Goal: Task Accomplishment & Management: Use online tool/utility

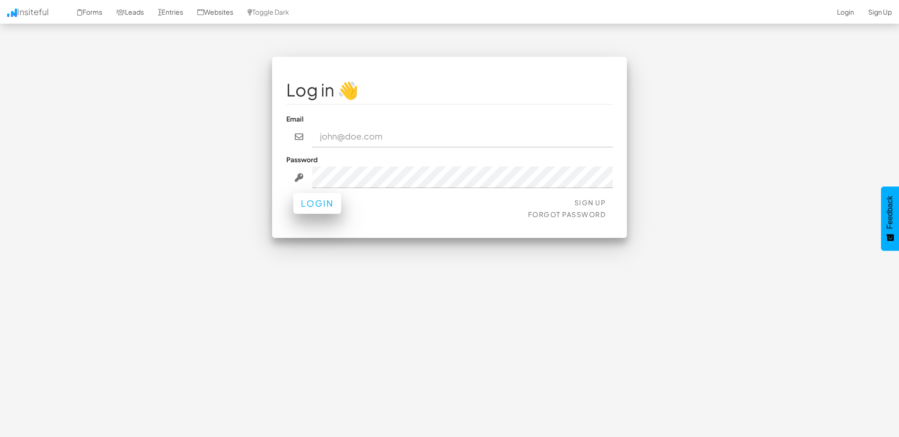
type input "[EMAIL_ADDRESS][DOMAIN_NAME]"
click at [313, 202] on button "Login" at bounding box center [317, 203] width 48 height 21
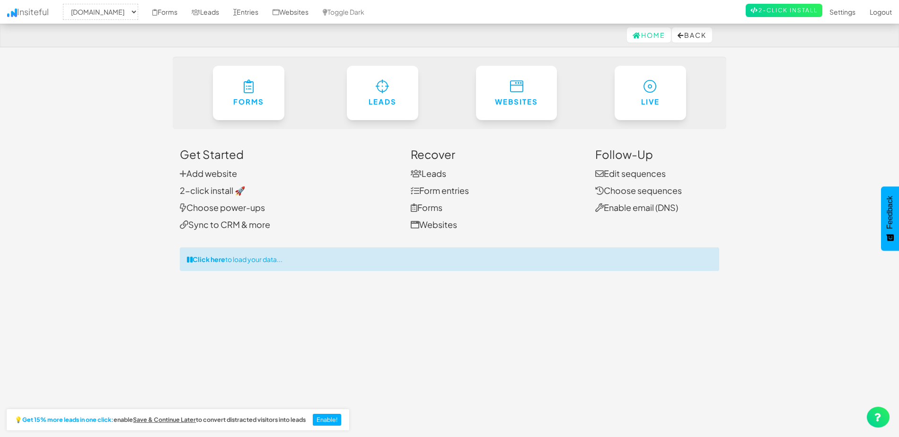
select select "2371"
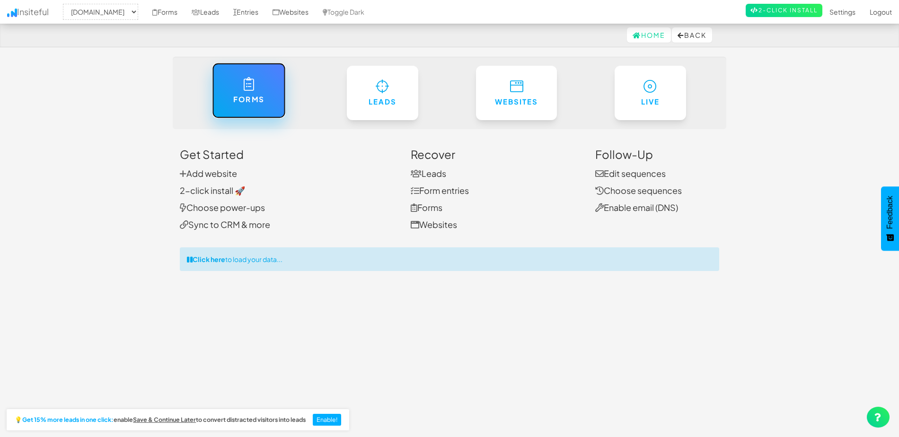
click at [250, 88] on icon at bounding box center [249, 84] width 10 height 14
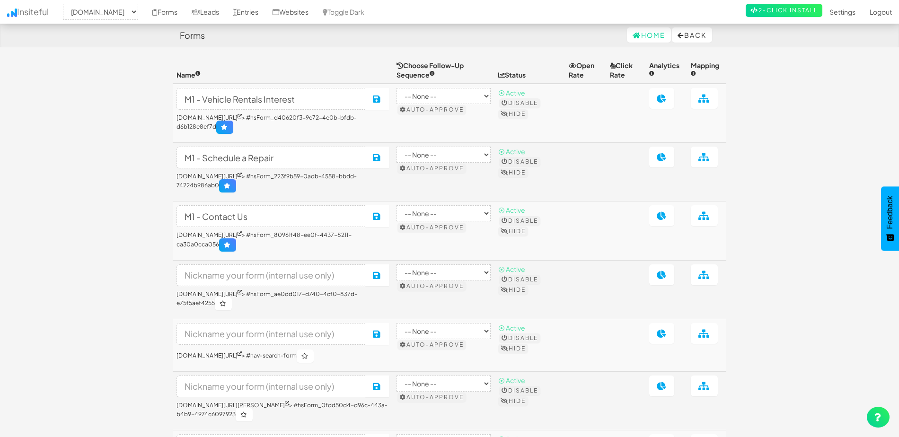
select select "2371"
click at [666, 220] on icon at bounding box center [662, 215] width 10 height 9
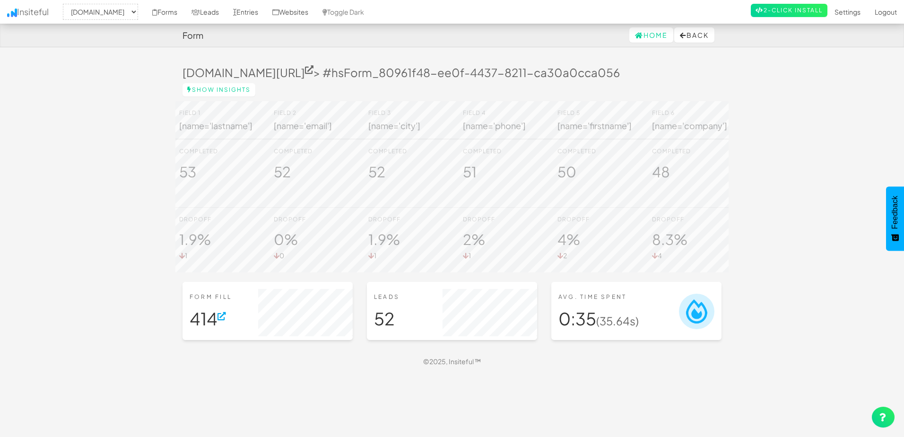
select select "2371"
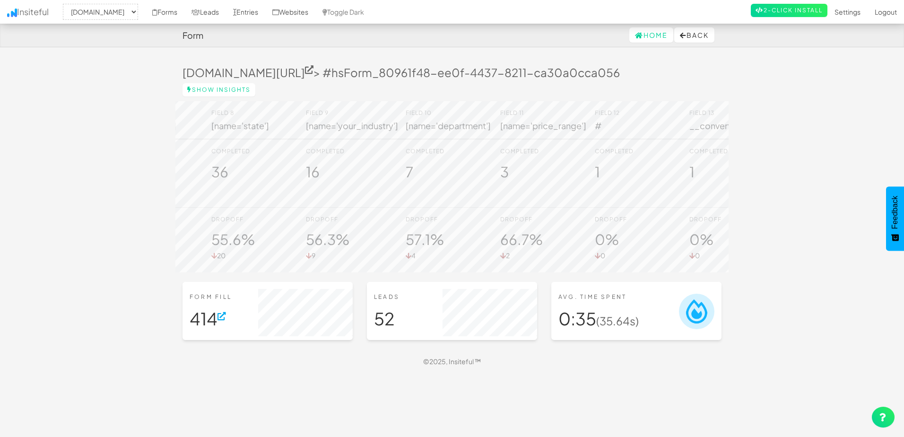
scroll to position [0, 682]
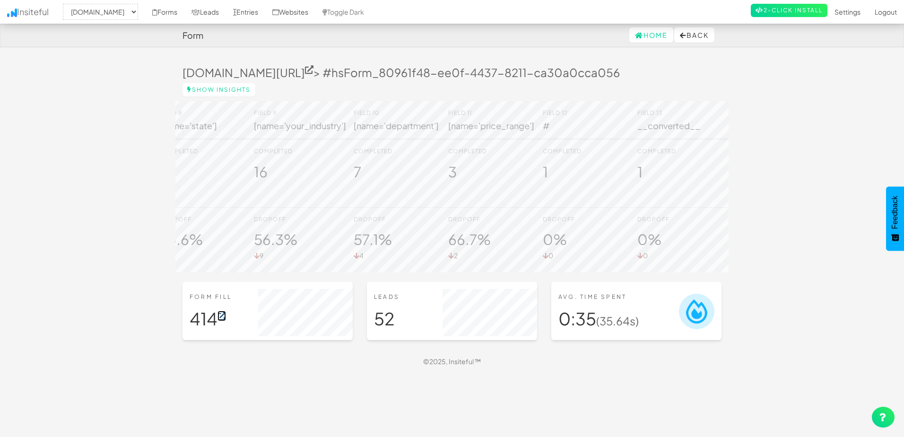
click at [225, 321] on icon at bounding box center [222, 316] width 9 height 9
click at [214, 89] on link "Show Insights" at bounding box center [219, 89] width 73 height 13
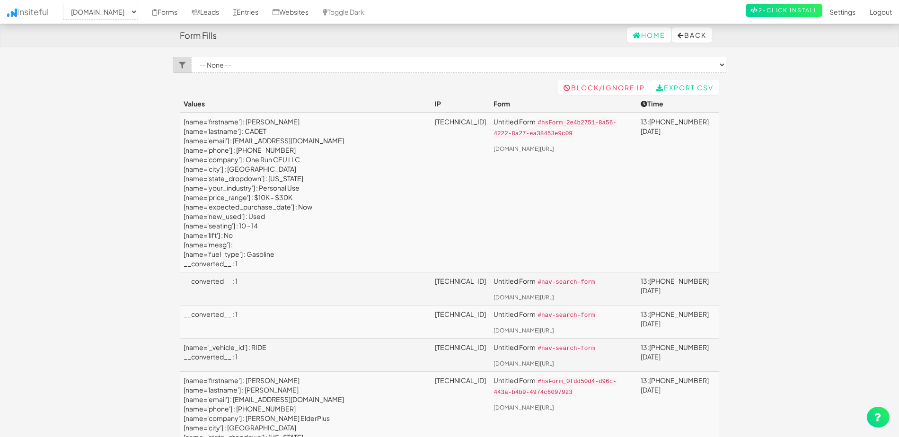
select select "2371"
click at [247, 65] on select "-- None -- Untitled Form (www.model1.com/available-light-shuttle-buses/#hsForm_…" at bounding box center [458, 65] width 535 height 16
click at [184, 68] on icon at bounding box center [182, 65] width 7 height 7
click at [181, 66] on icon at bounding box center [182, 65] width 7 height 7
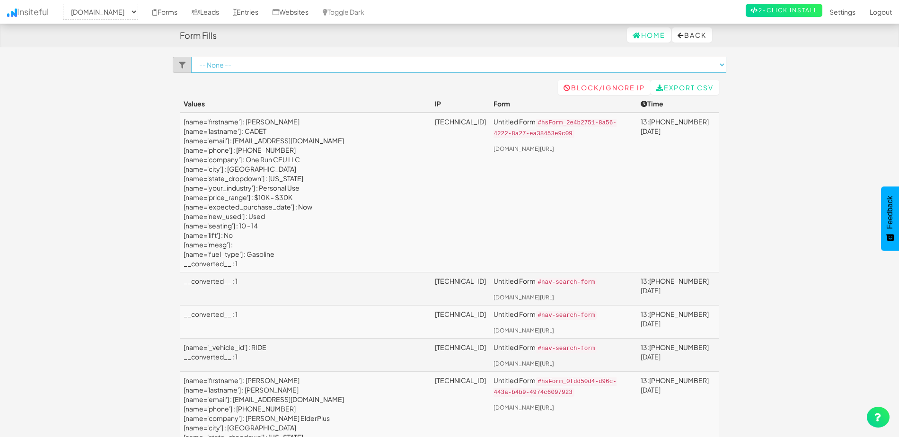
click at [707, 69] on select "-- None -- Untitled Form (www.model1.com/available-light-shuttle-buses/#hsForm_…" at bounding box center [458, 65] width 535 height 16
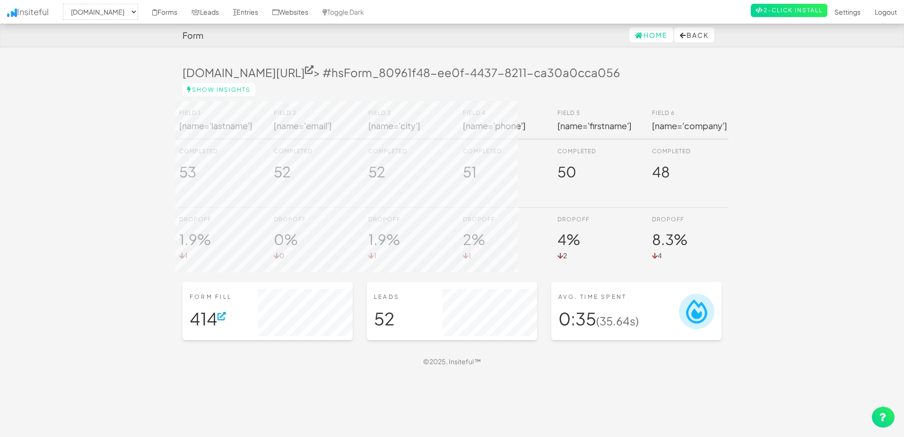
select select "2371"
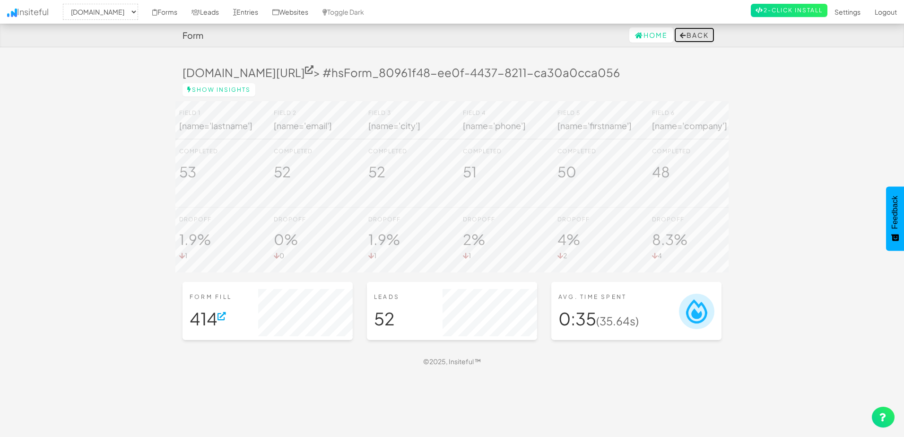
click at [691, 35] on button "Back" at bounding box center [695, 34] width 40 height 15
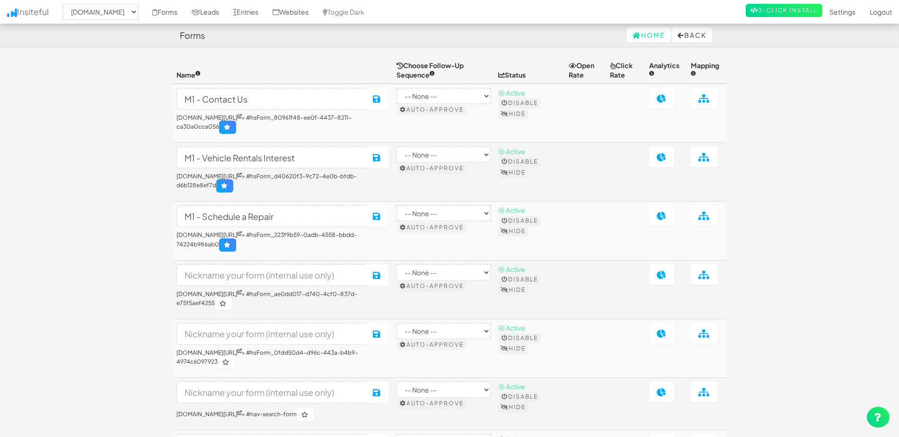
select select "2371"
click at [705, 103] on icon at bounding box center [704, 98] width 12 height 9
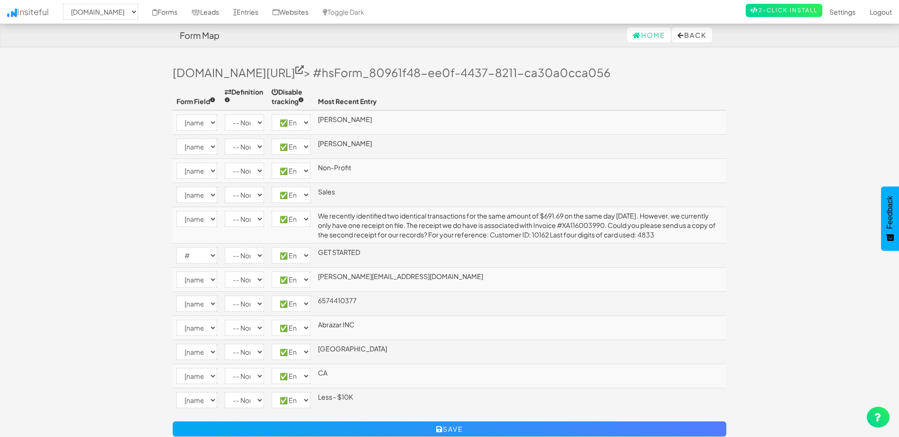
select select "2371"
select select "[name='firstname']"
select select "enabled"
select select "[name='lastname']"
select select "enabled"
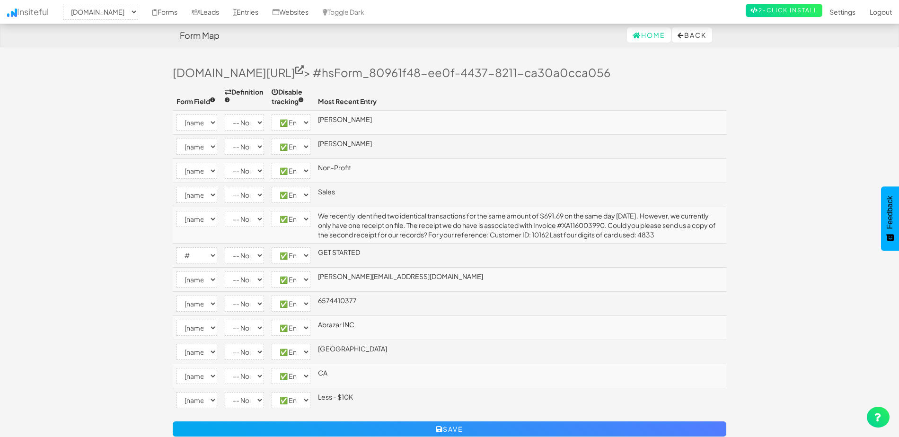
select select "[name='your_industry']"
select select "enabled"
select select "[name='department']"
select select "enabled"
select select "[name='mesg']"
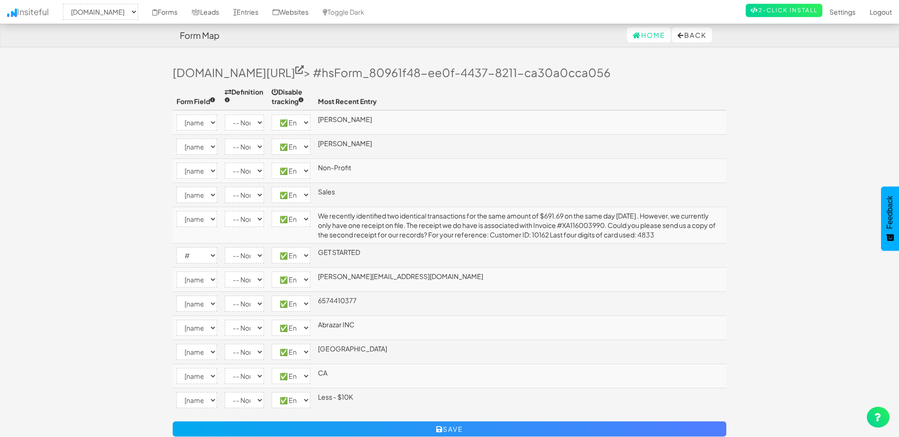
select select "enabled"
select select "#"
select select "enabled"
select select "[name='email']"
select select "enabled"
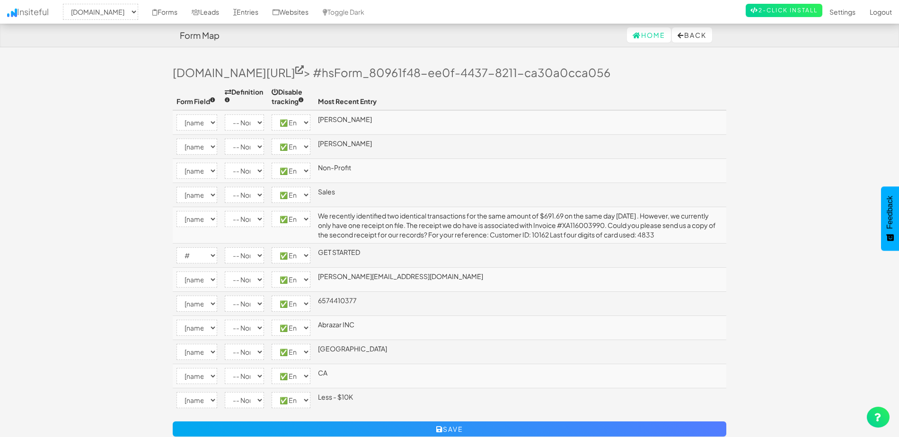
select select "[name='phone']"
select select "enabled"
select select "[name='company']"
select select "enabled"
select select "[name='city']"
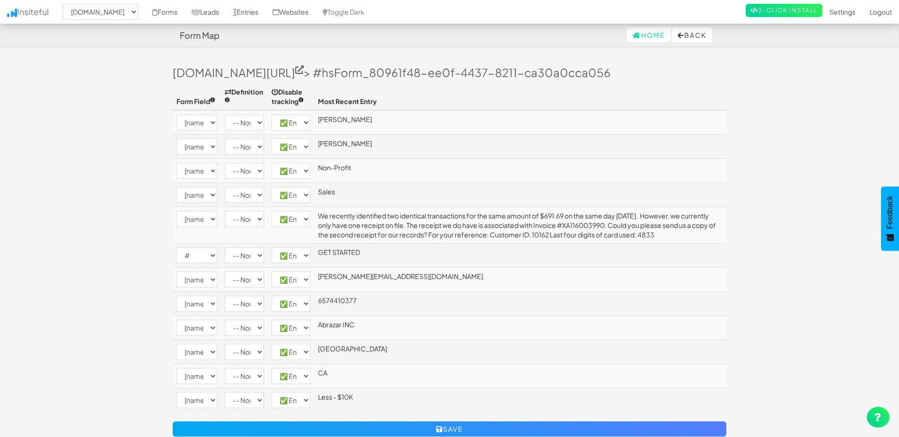
select select "enabled"
select select "[name='state']"
select select "enabled"
select select "[name='price_range']"
select select "enabled"
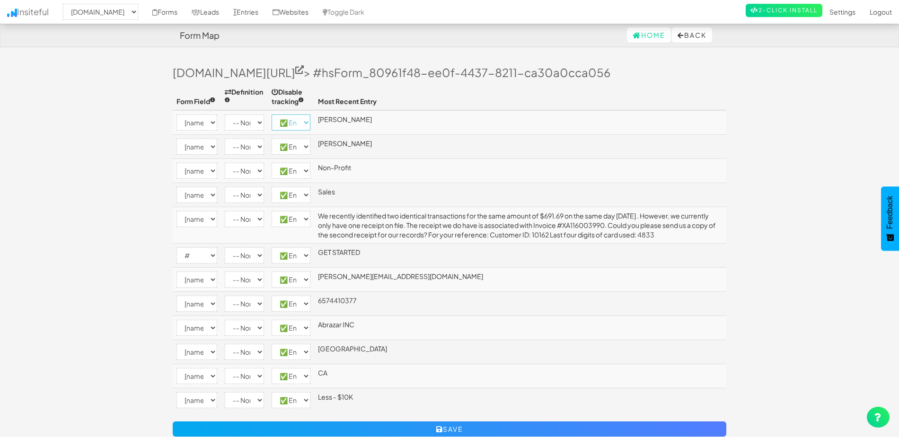
click at [306, 122] on select "-- None -- ✅ Enabled ⛔ Disabled" at bounding box center [291, 122] width 39 height 16
click at [94, 151] on body "Form Map Home Back Toggle navigation Insiteful -- None -- [DOMAIN_NAME] Forms L…" at bounding box center [449, 235] width 899 height 470
click at [216, 120] on select "-- None -- [name='firstname'] [name='lastname'] [name='your_industry'] [name='d…" at bounding box center [196, 122] width 41 height 16
drag, startPoint x: 131, startPoint y: 189, endPoint x: 132, endPoint y: 184, distance: 5.5
click at [131, 189] on body "Form Map Home Back Toggle navigation Insiteful -- None -- [DOMAIN_NAME] Forms L…" at bounding box center [449, 235] width 899 height 470
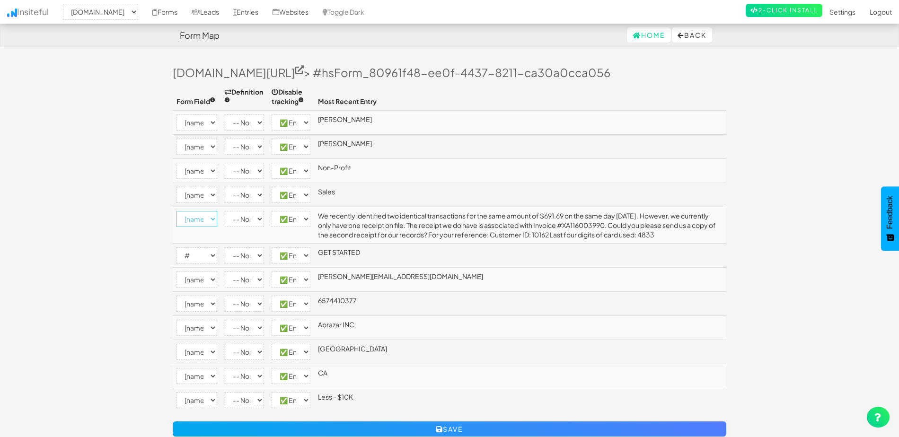
click at [207, 221] on select "-- None -- [name='firstname'] [name='lastname'] [name='your_industry'] [name='d…" at bounding box center [196, 219] width 41 height 16
click at [247, 218] on select "-- None -- Email First Name Last Name Full Name Phone Company Custom... × Unset" at bounding box center [244, 219] width 39 height 16
select select "custom"
click at [225, 211] on select "-- None -- Email First Name Last Name Full Name Phone Company Custom... × Unset" at bounding box center [244, 219] width 39 height 16
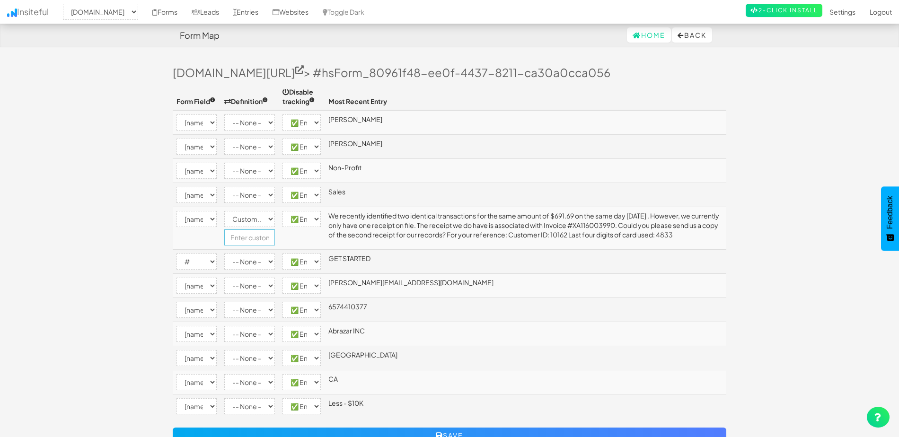
click at [246, 237] on input "text" at bounding box center [249, 237] width 51 height 16
click at [210, 123] on select "-- None -- [name='firstname'] [name='lastname'] [name='your_industry'] [name='d…" at bounding box center [196, 122] width 40 height 16
click at [130, 134] on body "Form Map Home Back Toggle navigation Insiteful -- None -- [DOMAIN_NAME] Forms L…" at bounding box center [449, 238] width 899 height 476
click at [207, 146] on select "-- None -- [name='firstname'] [name='lastname'] [name='your_industry'] [name='d…" at bounding box center [196, 147] width 40 height 16
click at [121, 138] on body "Form Map Home Back Toggle navigation Insiteful -- None -- [DOMAIN_NAME] Forms L…" at bounding box center [449, 238] width 899 height 476
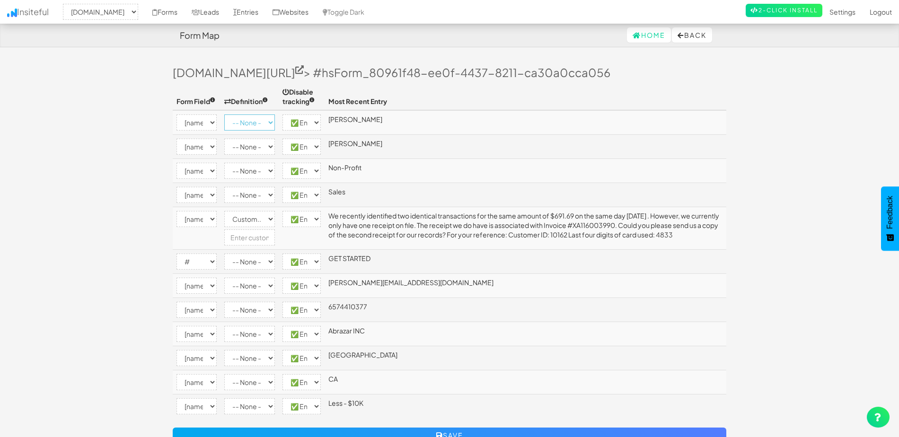
click at [265, 119] on select "-- None -- Email First Name Last Name Full Name Phone Company Custom... × Unset" at bounding box center [249, 122] width 51 height 16
select select "first-name"
click at [224, 114] on select "-- None -- Email First Name Last Name Full Name Phone Company Custom... × Unset" at bounding box center [249, 122] width 51 height 16
click at [262, 144] on select "-- None -- Email First Name Last Name Full Name Phone Company Custom... × Unset" at bounding box center [249, 147] width 51 height 16
select select "last-name"
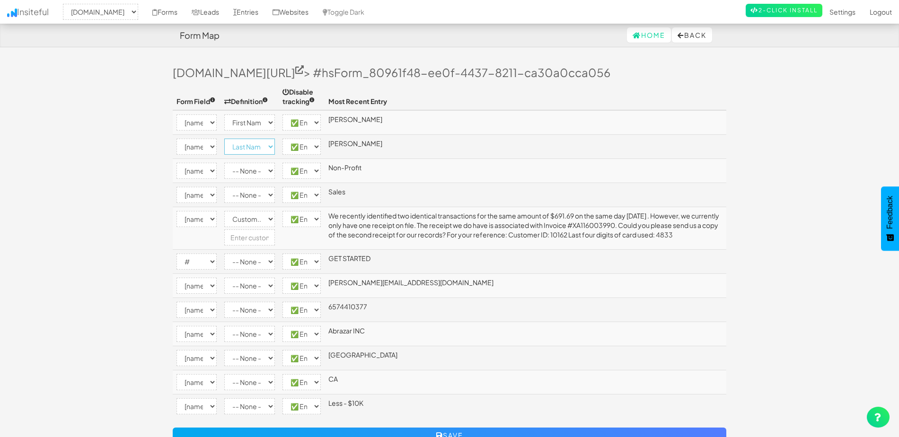
click at [224, 139] on select "-- None -- Email First Name Last Name Full Name Phone Company Custom... × Unset" at bounding box center [249, 147] width 51 height 16
click at [210, 170] on select "-- None -- [name='firstname'] [name='lastname'] [name='your_industry'] [name='d…" at bounding box center [196, 171] width 40 height 16
click at [267, 167] on select "-- None -- Email First Name Last Name Full Name Phone Company Custom... × Unset" at bounding box center [249, 171] width 51 height 16
select select "custom"
click at [224, 163] on select "-- None -- Email First Name Last Name Full Name Phone Company Custom... × Unset" at bounding box center [249, 171] width 51 height 16
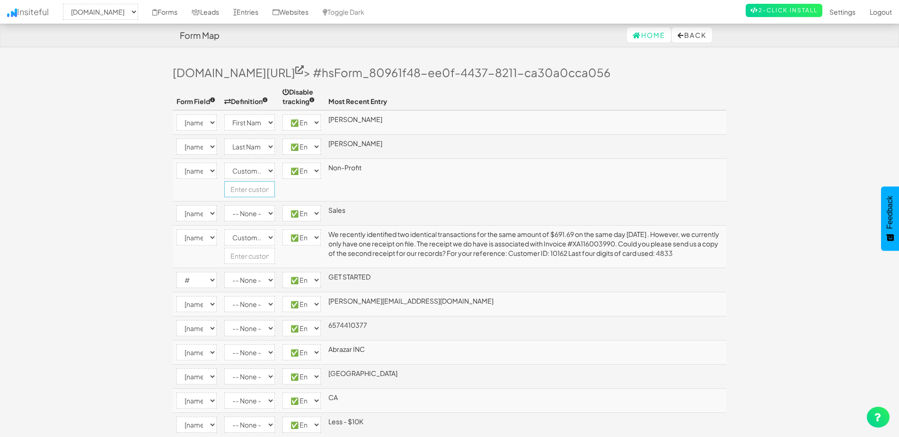
click at [242, 190] on input "text" at bounding box center [249, 189] width 51 height 16
type input "Your Industry"
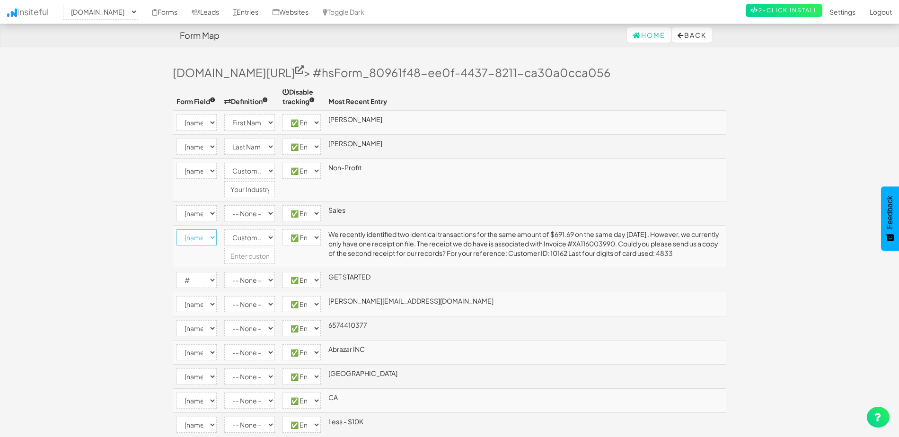
click at [210, 236] on select "-- None -- [name='firstname'] [name='lastname'] [name='your_industry'] [name='d…" at bounding box center [196, 237] width 40 height 16
click at [138, 238] on body "Form Map Home Back Toggle navigation Insiteful -- None -- www.model1.com Forms …" at bounding box center [449, 247] width 899 height 494
click at [248, 256] on input "text" at bounding box center [249, 256] width 51 height 16
type input "Comments"
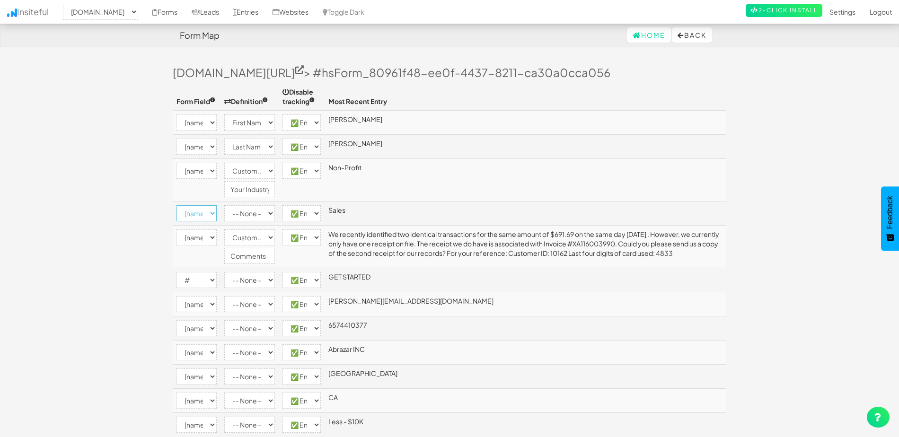
click at [211, 214] on select "-- None -- [name='firstname'] [name='lastname'] [name='your_industry'] [name='d…" at bounding box center [196, 213] width 40 height 16
click at [265, 212] on select "-- None -- Email First Name Last Name Full Name Phone Company Custom... × Unset" at bounding box center [249, 213] width 51 height 16
select select "custom"
click at [224, 205] on select "-- None -- Email First Name Last Name Full Name Phone Company Custom... × Unset" at bounding box center [249, 213] width 51 height 16
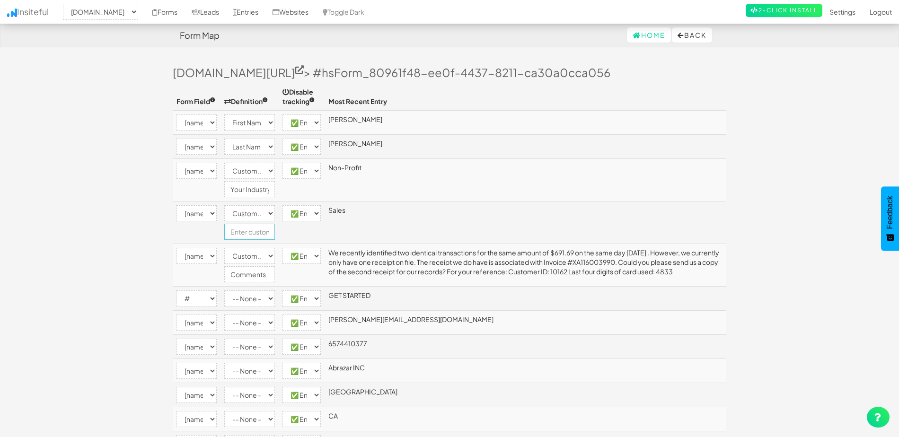
click at [242, 235] on input "text" at bounding box center [249, 232] width 51 height 16
type input "I Need Help With"
select select "2371"
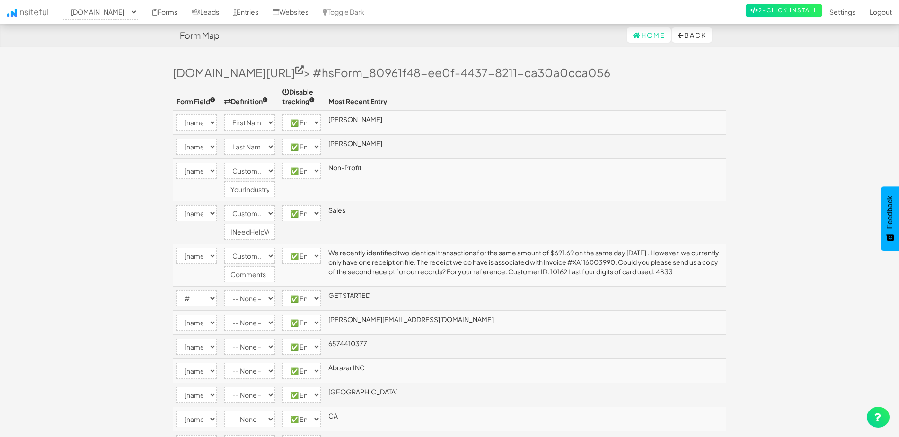
select select "[name='firstname']"
select select "first-name"
select select "enabled"
select select "[name='lastname']"
select select "last-name"
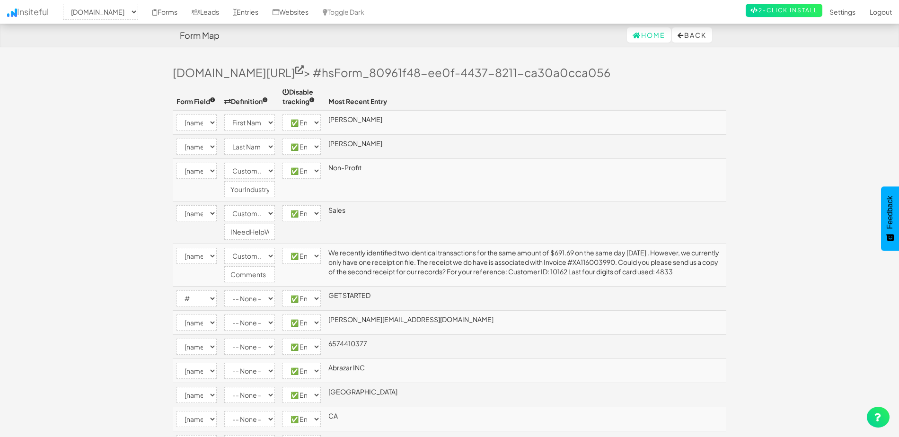
select select "enabled"
select select "[name='your_industry']"
select select "custom"
select select "enabled"
select select "[name='department']"
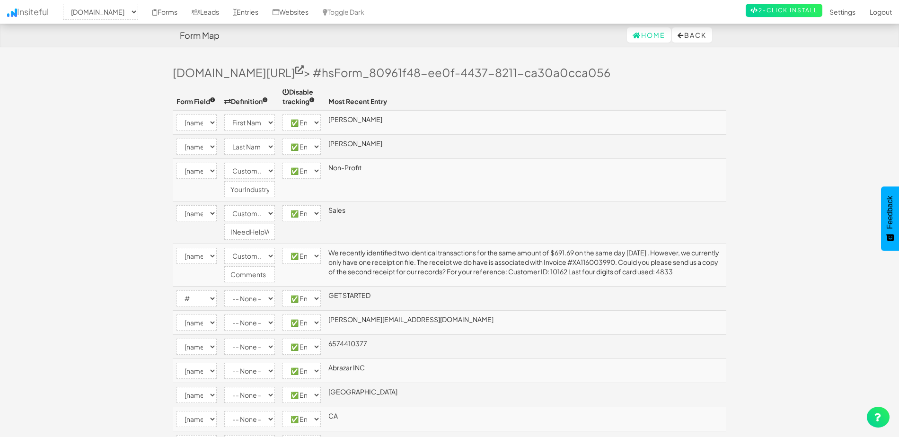
select select "custom"
select select "enabled"
select select "[name='mesg']"
select select "custom"
select select "enabled"
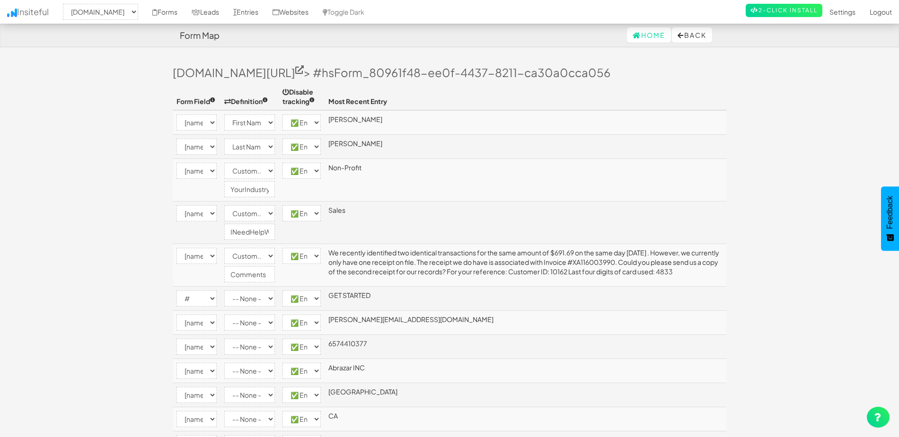
select select "#"
select select "enabled"
select select "[name='email']"
select select "enabled"
select select "[name='phone']"
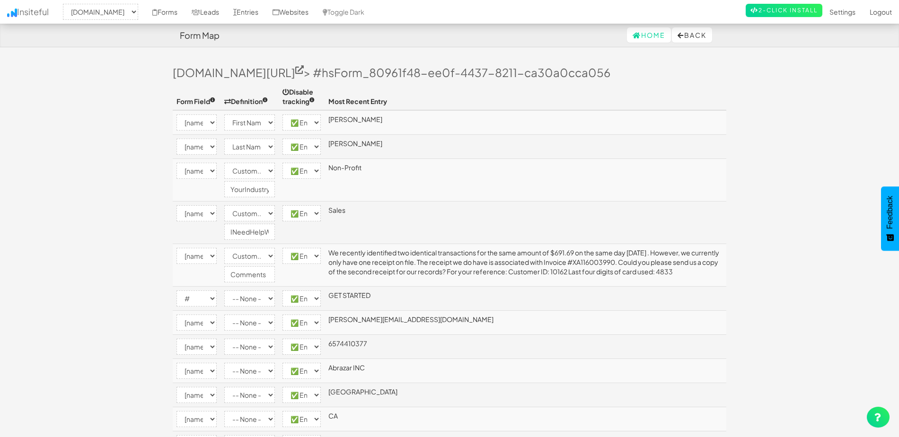
select select "enabled"
select select "[name='company']"
select select "enabled"
select select "[name='city']"
select select "enabled"
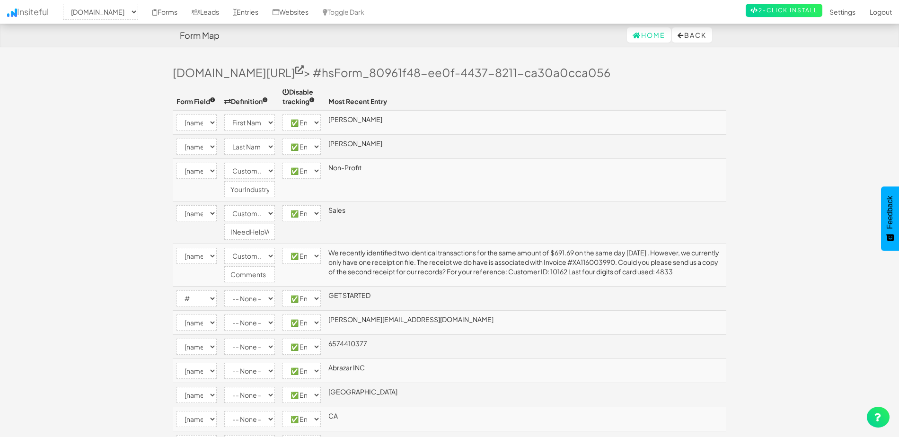
select select "[name='state']"
select select "enabled"
select select "[name='price_range']"
select select "enabled"
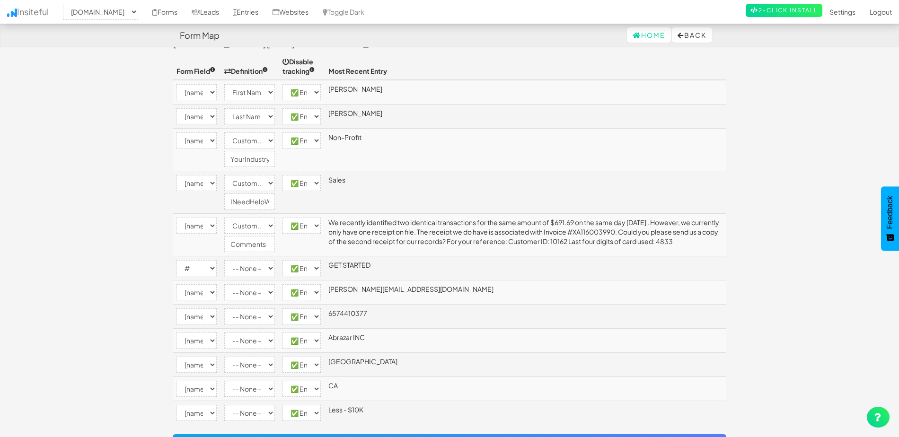
scroll to position [47, 0]
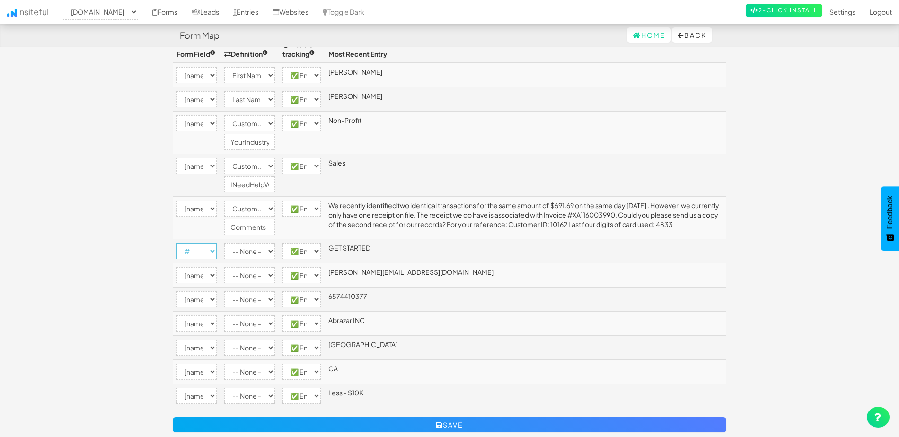
click at [211, 251] on select "-- None -- [name='firstname'] [name='lastname'] [name='your_industry'] [name='d…" at bounding box center [196, 251] width 40 height 16
click at [115, 244] on body "Form Map Home Back Toggle navigation Insiteful -- None -- www.model1.com Forms …" at bounding box center [449, 209] width 899 height 513
click at [211, 273] on select "-- None -- [name='firstname'] [name='lastname'] [name='your_industry'] [name='d…" at bounding box center [196, 275] width 40 height 16
click at [263, 274] on select "-- None -- Email First Name Last Name Full Name Phone Company Custom... × Unset" at bounding box center [249, 275] width 51 height 16
select select "email"
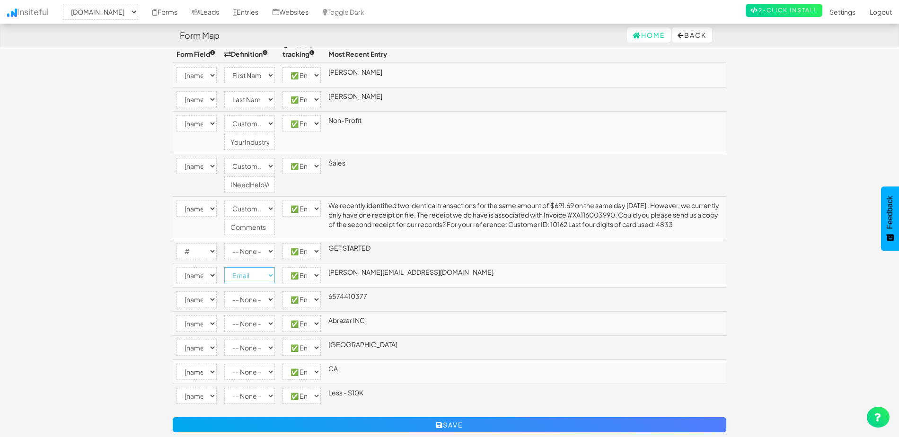
click at [224, 267] on select "-- None -- Email First Name Last Name Full Name Phone Company Custom... × Unset" at bounding box center [249, 275] width 51 height 16
click at [211, 300] on select "-- None -- [name='firstname'] [name='lastname'] [name='your_industry'] [name='d…" at bounding box center [196, 299] width 40 height 16
click at [260, 301] on select "-- None -- Email First Name Last Name Full Name Phone Company Custom... × Unset" at bounding box center [249, 299] width 51 height 16
select select "phone"
click at [224, 291] on select "-- None -- Email First Name Last Name Full Name Phone Company Custom... × Unset" at bounding box center [249, 299] width 51 height 16
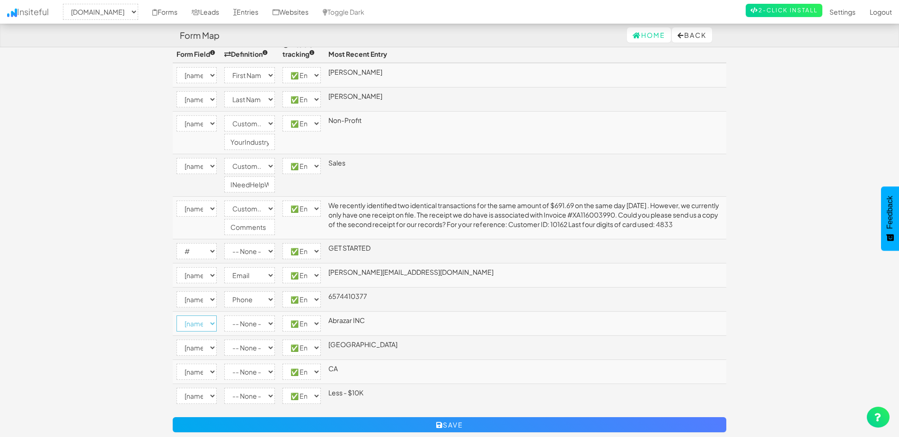
click at [207, 325] on select "-- None -- [name='firstname'] [name='lastname'] [name='your_industry'] [name='d…" at bounding box center [196, 324] width 40 height 16
click at [252, 325] on select "-- None -- Email First Name Last Name Full Name Phone Company Custom... × Unset" at bounding box center [249, 324] width 51 height 16
select select "company"
click at [224, 316] on select "-- None -- Email First Name Last Name Full Name Phone Company Custom... × Unset" at bounding box center [249, 324] width 51 height 16
click at [203, 351] on select "-- None -- [name='firstname'] [name='lastname'] [name='your_industry'] [name='d…" at bounding box center [196, 348] width 40 height 16
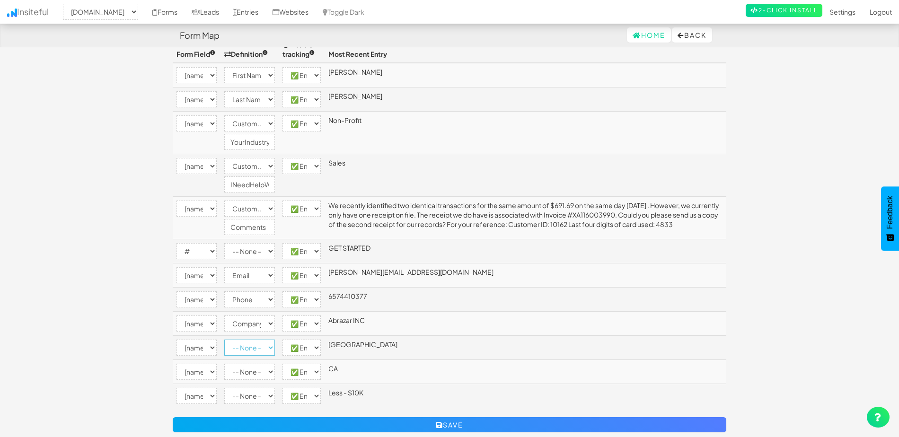
click at [261, 351] on select "-- None -- Email First Name Last Name Full Name Phone Company Custom... × Unset" at bounding box center [249, 348] width 51 height 16
select select "custom"
click at [224, 340] on select "-- None -- Email First Name Last Name Full Name Phone Company Custom... × Unset" at bounding box center [249, 348] width 51 height 16
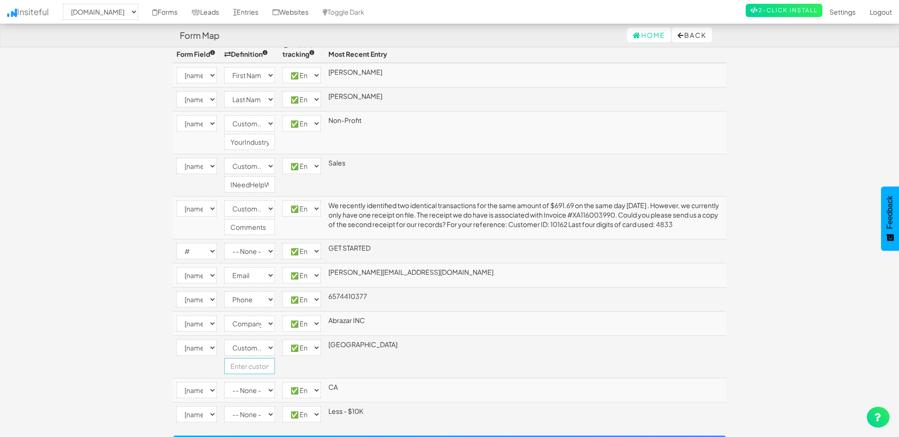
drag, startPoint x: 255, startPoint y: 369, endPoint x: 479, endPoint y: 314, distance: 230.5
click at [255, 369] on input "text" at bounding box center [249, 366] width 51 height 16
type input "City"
click at [173, 436] on button "Save" at bounding box center [449, 443] width 553 height 15
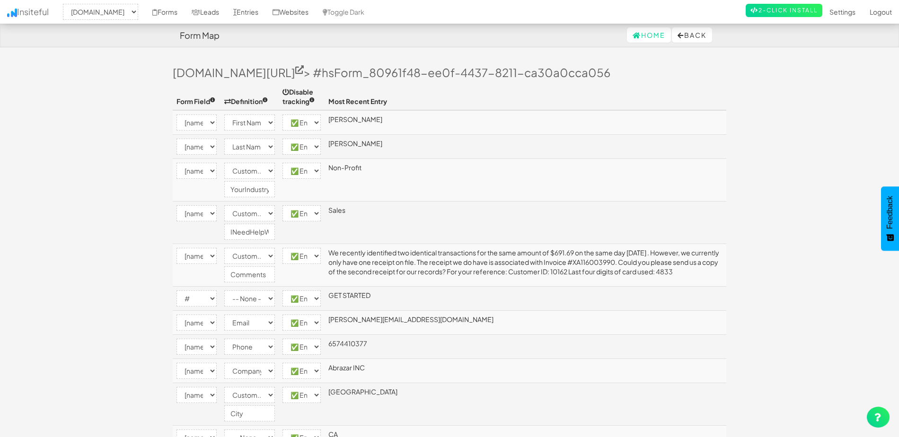
select select "2371"
select select "[name='firstname']"
select select "first-name"
select select "enabled"
select select "[name='lastname']"
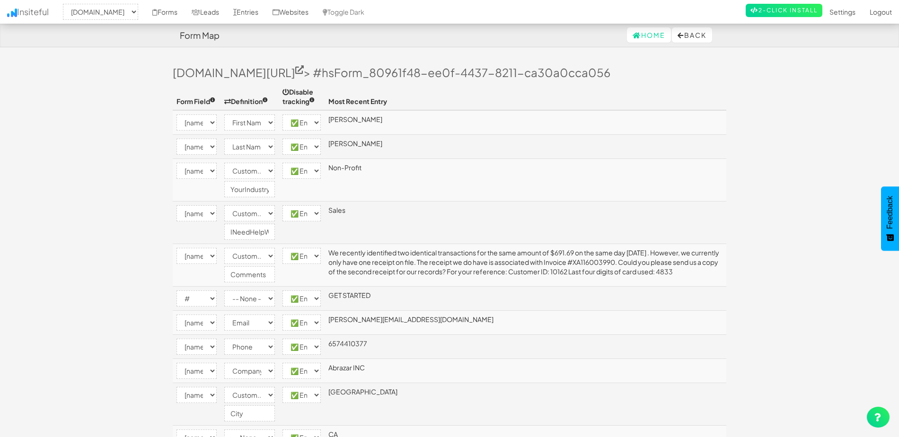
select select "last-name"
select select "enabled"
select select "[name='your_industry']"
select select "custom"
select select "enabled"
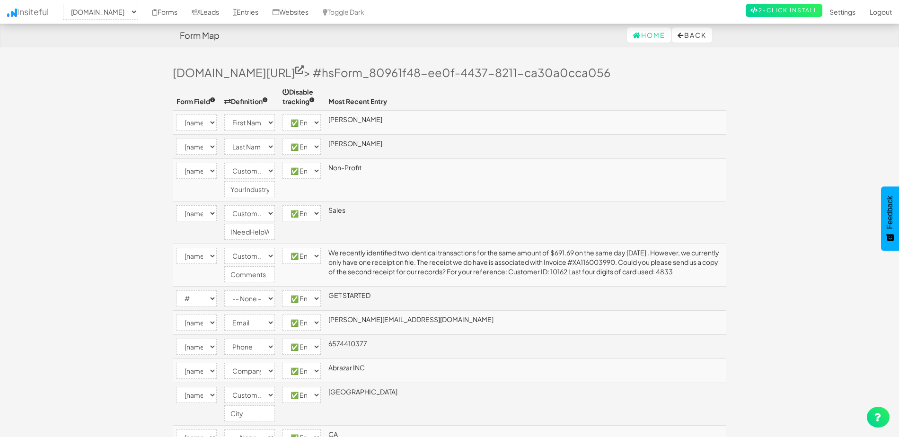
select select "[name='department']"
select select "custom"
select select "enabled"
select select "[name='mesg']"
select select "custom"
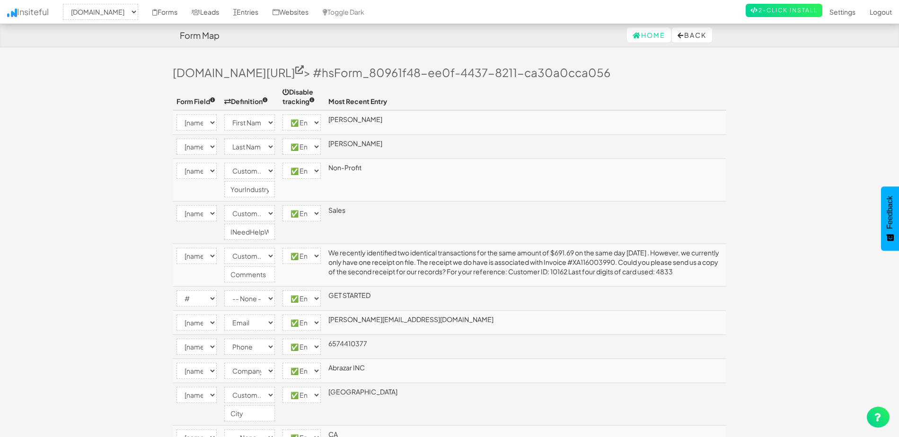
select select "enabled"
select select "#"
select select "enabled"
select select "[name='email']"
select select "email"
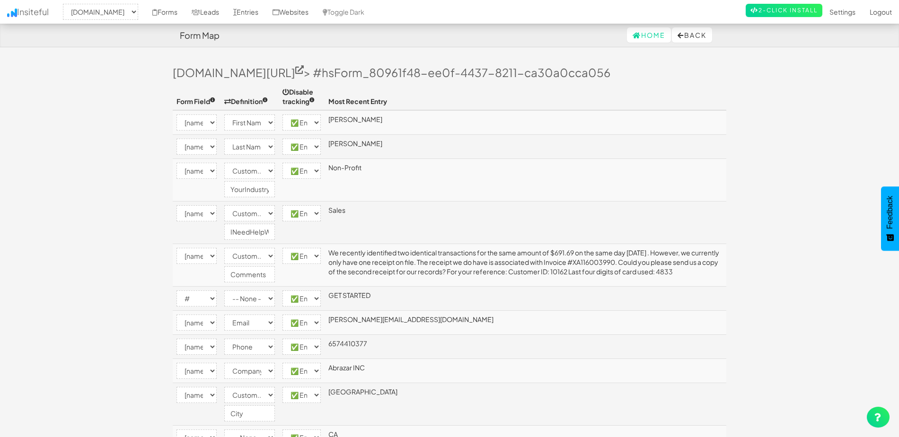
select select "enabled"
select select "[name='phone']"
select select "phone"
select select "enabled"
select select "[name='company']"
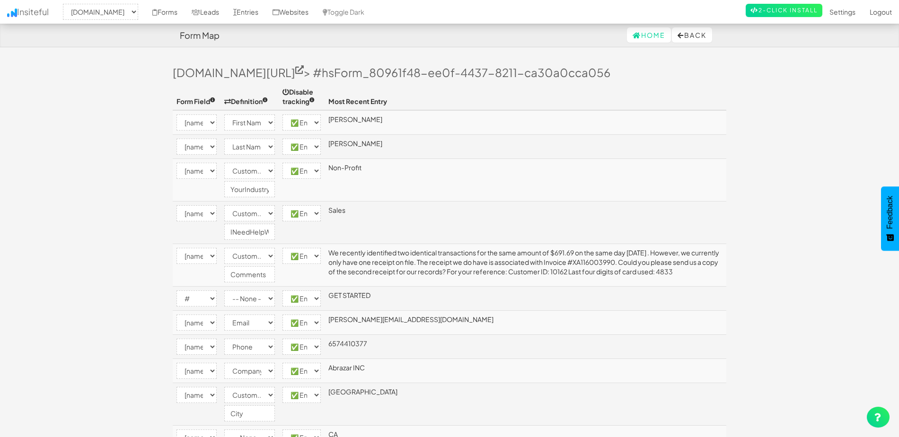
select select "company"
select select "enabled"
select select "[name='city']"
select select "custom"
select select "enabled"
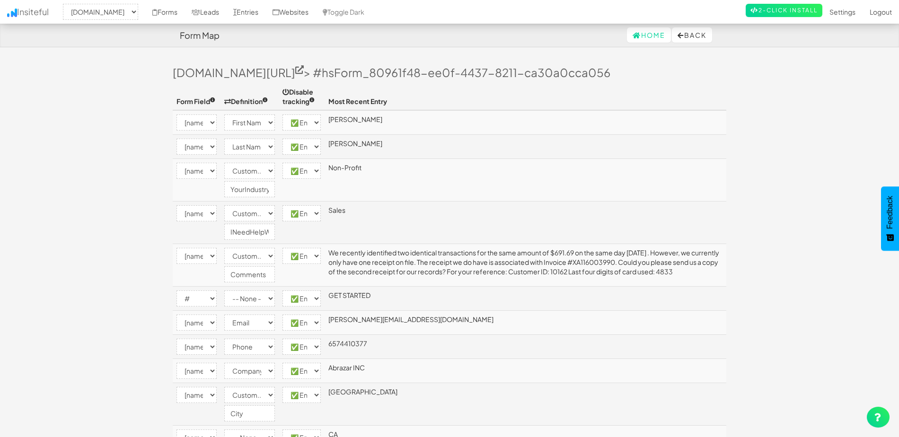
select select "[name='state']"
select select "enabled"
select select "[name='price_range']"
select select "enabled"
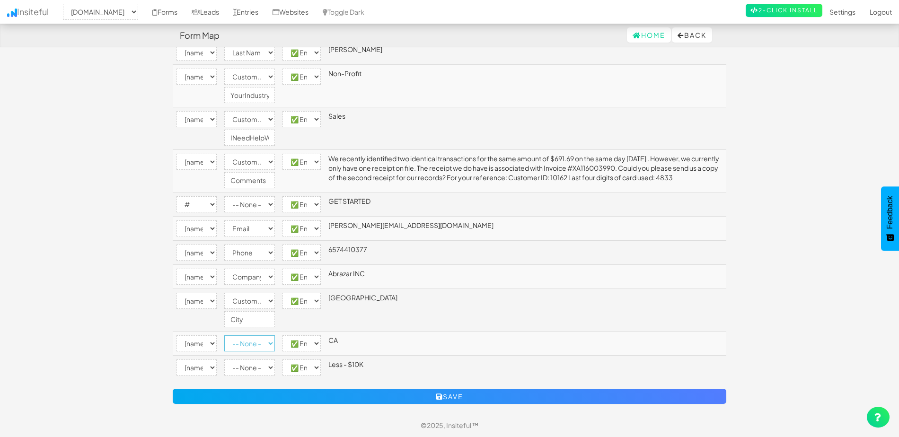
click at [263, 344] on select "-- None -- Email First Name Last Name Full Name Phone Company Custom... × Unset" at bounding box center [249, 343] width 51 height 16
click at [224, 335] on select "-- None -- Email First Name Last Name Full Name Phone Company Custom... × Unset" at bounding box center [249, 343] width 51 height 16
click at [258, 342] on select "-- None -- Email First Name Last Name Full Name Phone Company Custom... × Unset" at bounding box center [249, 343] width 51 height 16
select select "custom"
click at [224, 335] on select "-- None -- Email First Name Last Name Full Name Phone Company Custom... × Unset" at bounding box center [249, 343] width 51 height 16
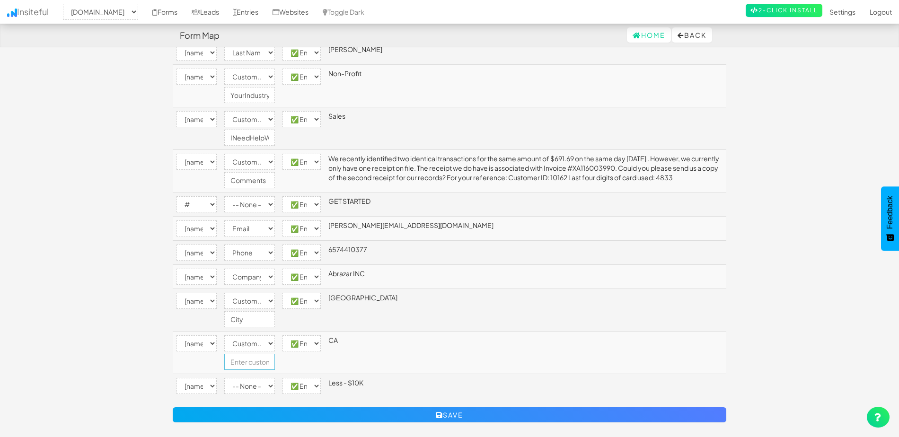
drag, startPoint x: 247, startPoint y: 359, endPoint x: 376, endPoint y: 359, distance: 128.7
click at [247, 359] on input "text" at bounding box center [249, 362] width 51 height 16
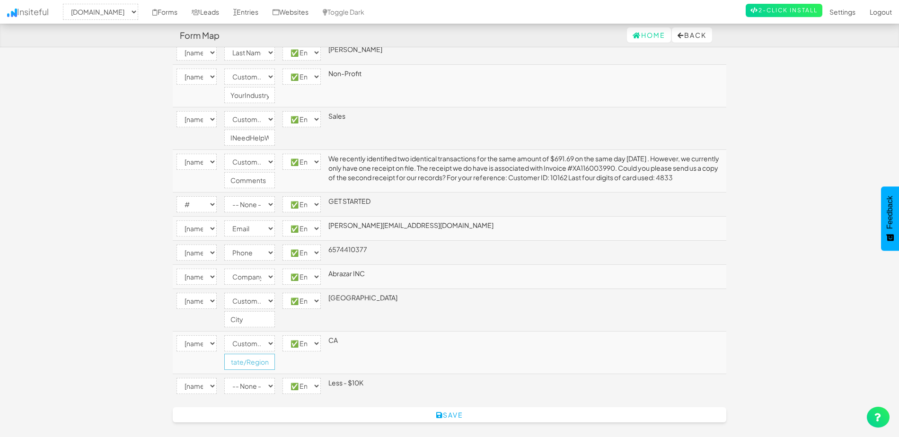
type input "State/Region"
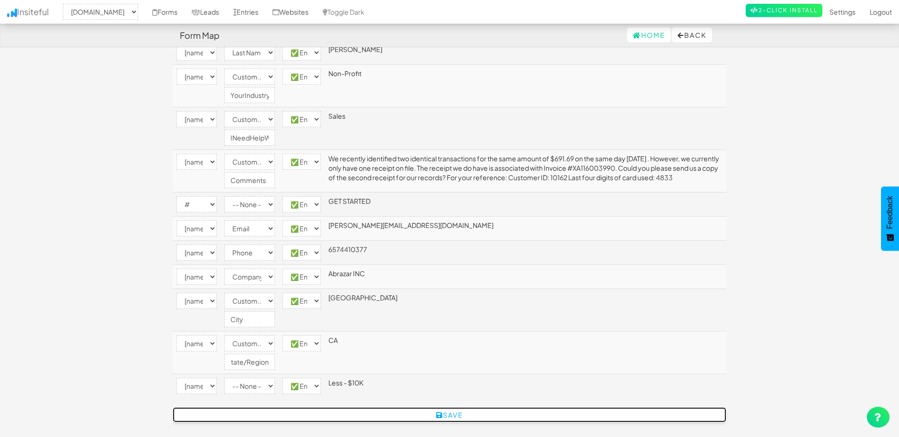
click at [440, 414] on icon "submit" at bounding box center [439, 415] width 7 height 7
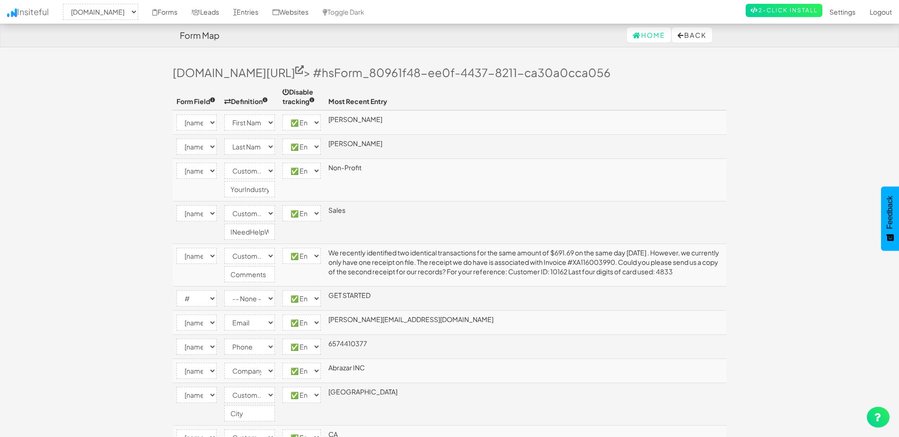
select select "2371"
select select "[name='firstname']"
select select "first-name"
select select "enabled"
select select "[name='lastname']"
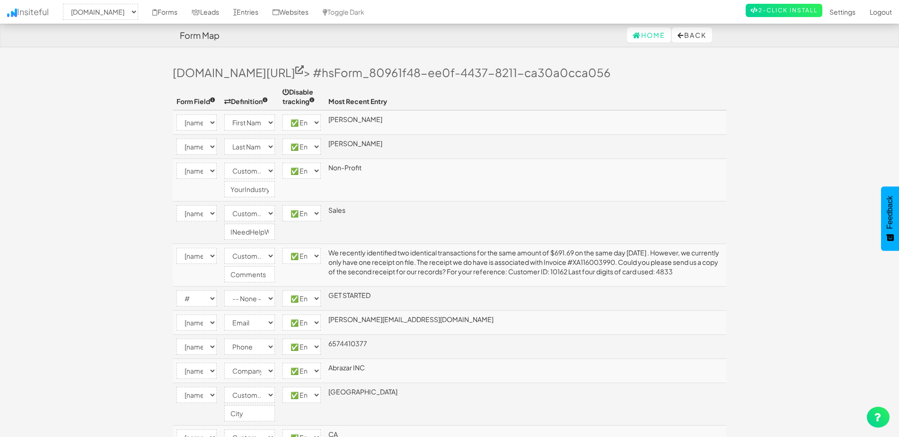
select select "last-name"
select select "enabled"
select select "[name='your_industry']"
select select "custom"
select select "enabled"
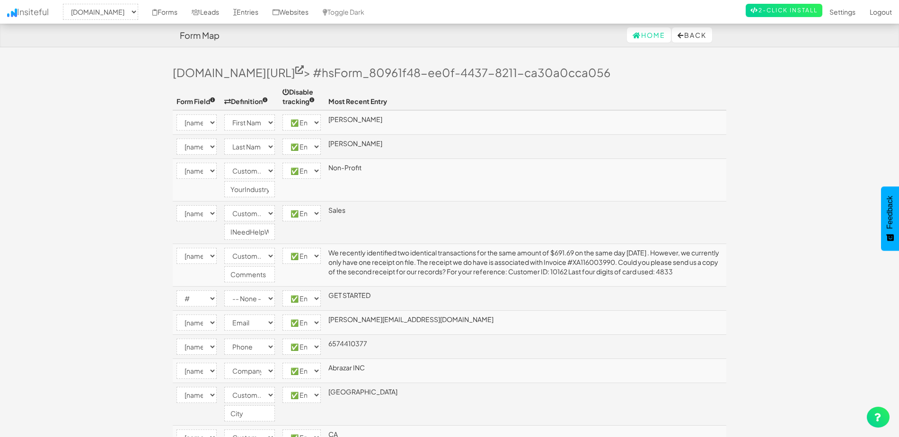
select select "[name='department']"
select select "custom"
select select "enabled"
select select "[name='mesg']"
select select "custom"
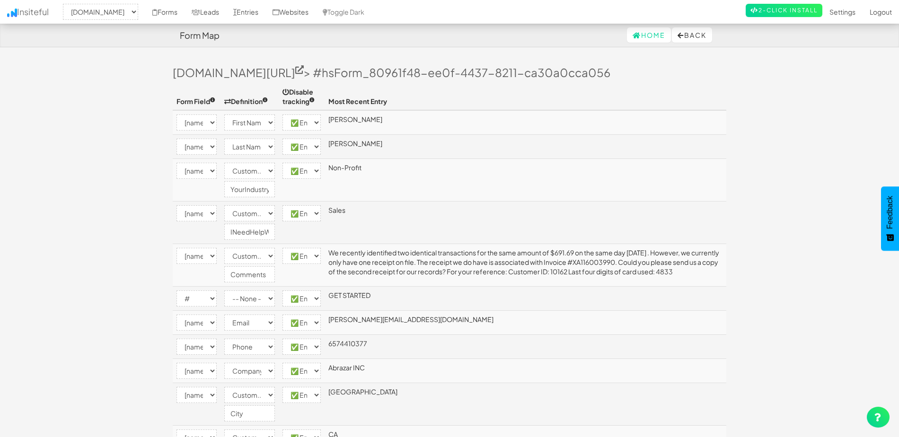
select select "enabled"
select select "#"
select select "enabled"
select select "[name='email']"
select select "email"
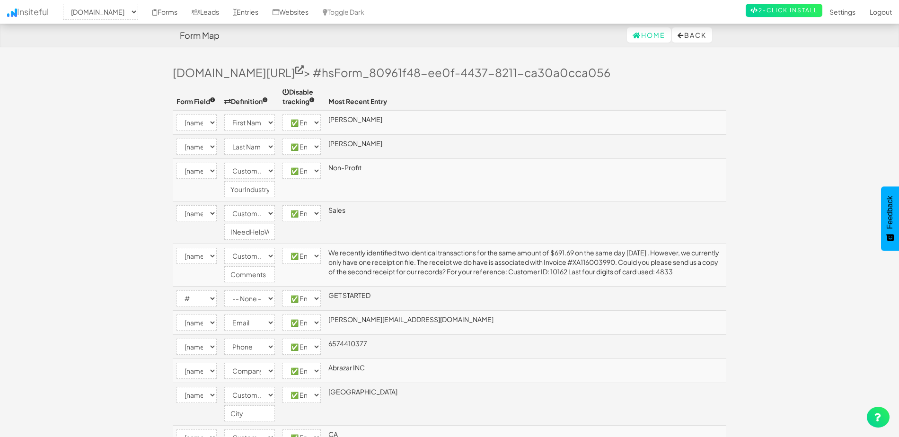
select select "enabled"
select select "[name='phone']"
select select "phone"
select select "enabled"
select select "[name='company']"
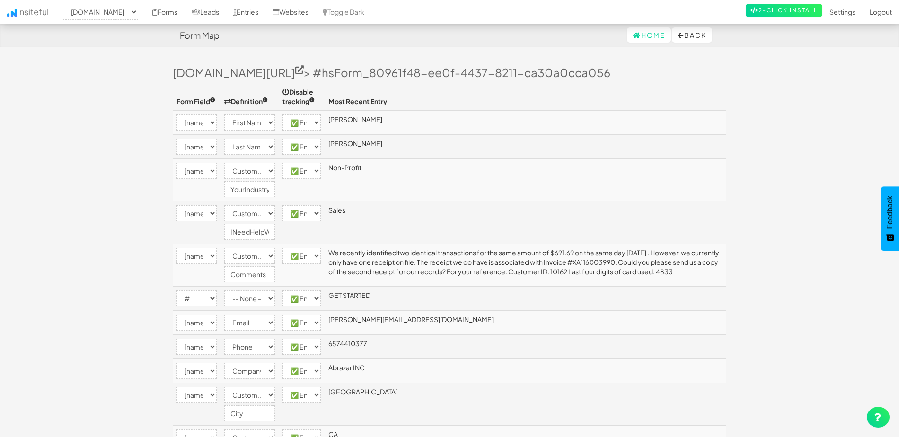
select select "company"
select select "enabled"
select select "[name='city']"
select select "custom"
select select "enabled"
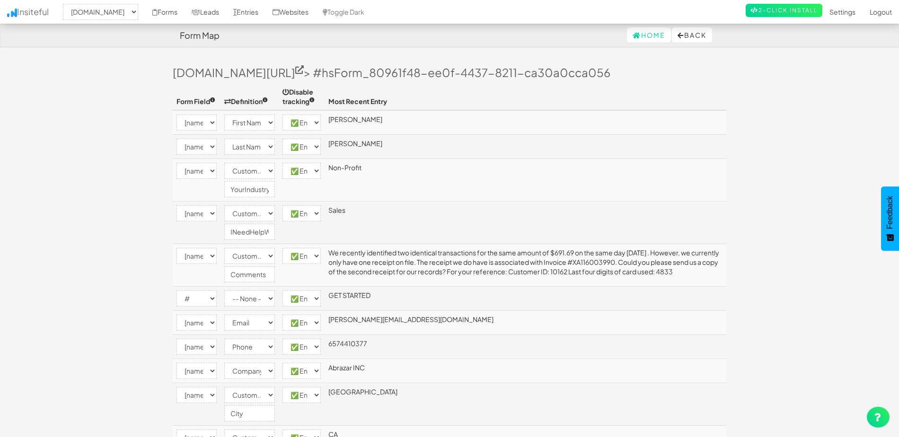
select select "[name='state']"
select select "custom"
select select "enabled"
select select "[name='price_range']"
select select "enabled"
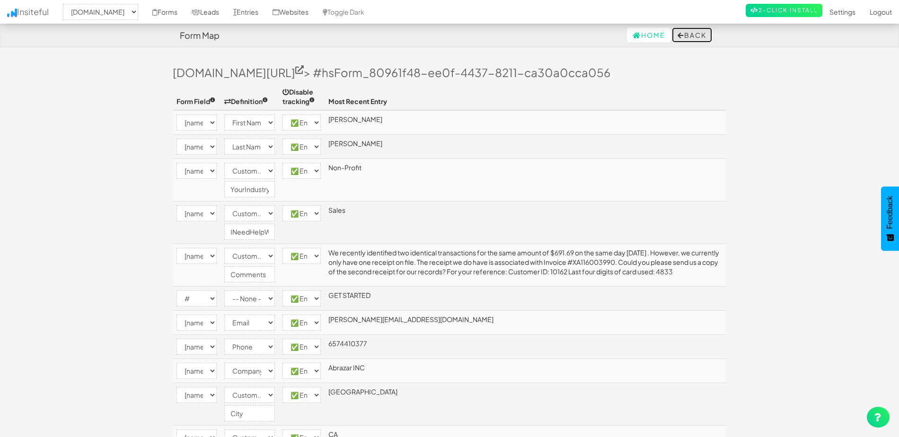
click at [682, 33] on button "Back" at bounding box center [692, 34] width 40 height 15
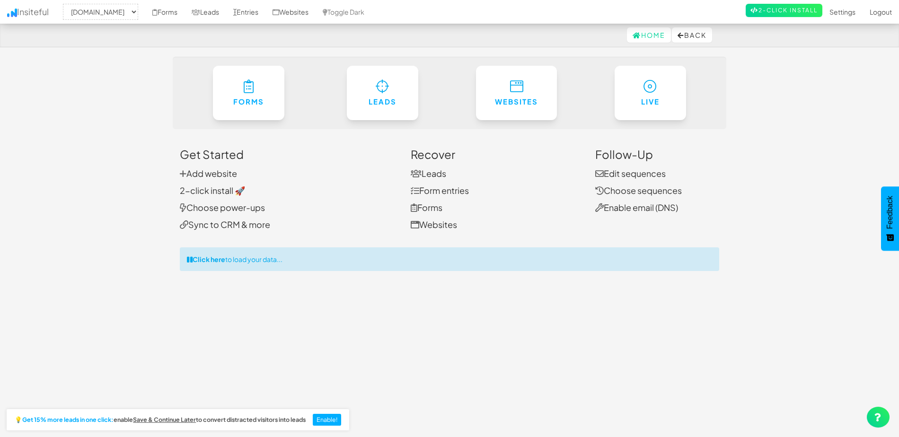
select select "2371"
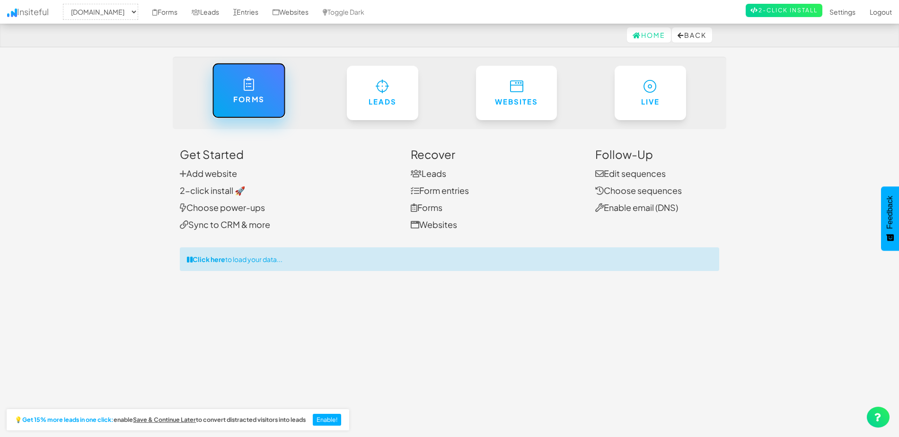
click at [267, 96] on link "Forms" at bounding box center [248, 90] width 73 height 55
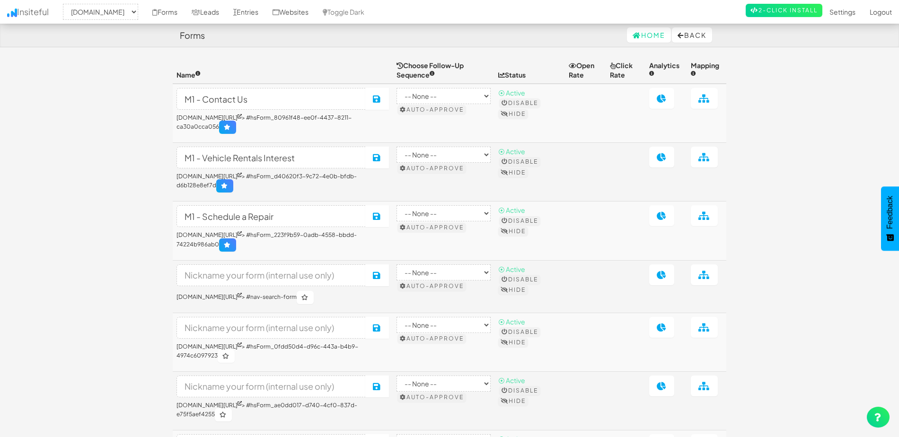
select select "2371"
click at [659, 107] on link at bounding box center [661, 98] width 25 height 21
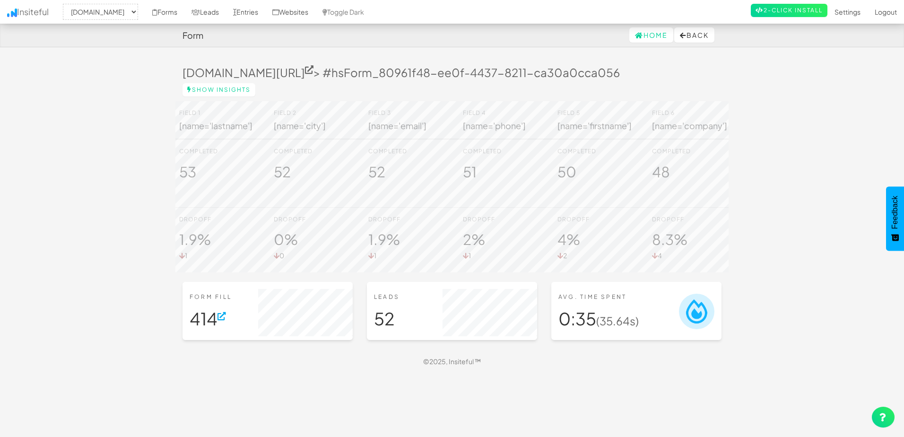
select select "2371"
click at [692, 34] on button "Back" at bounding box center [695, 34] width 40 height 15
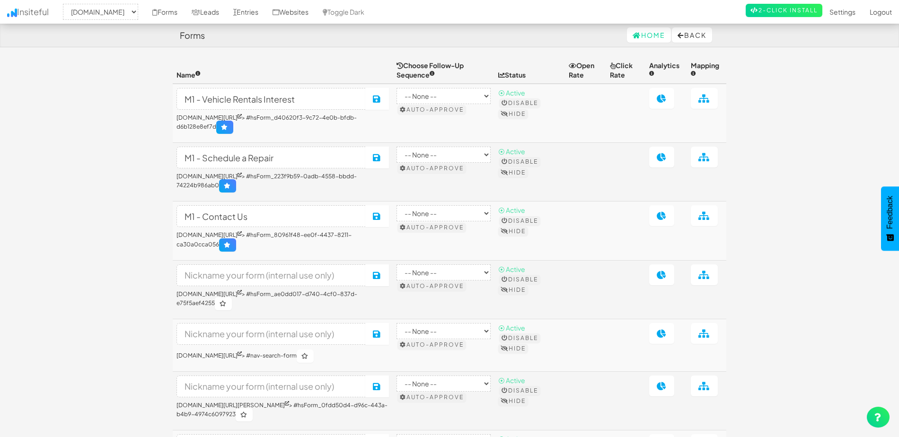
select select "2371"
click at [708, 103] on icon at bounding box center [704, 98] width 12 height 9
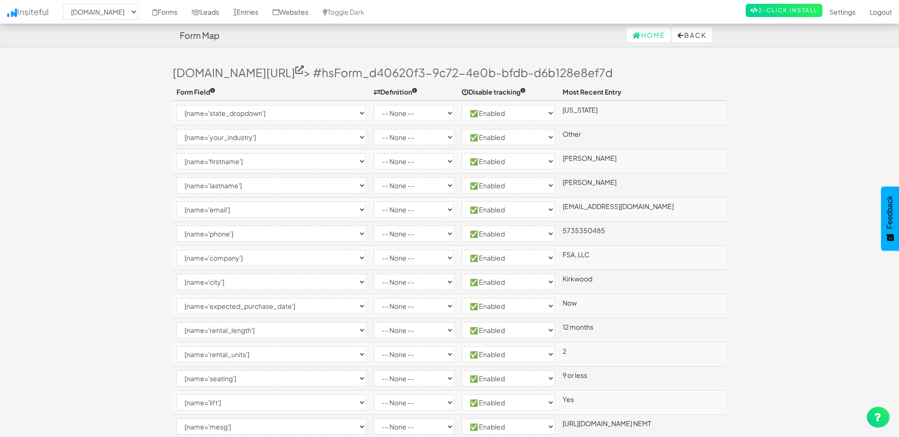
select select "2371"
select select "[name='state_dropdown']"
select select "enabled"
select select "[name='your_industry']"
select select "enabled"
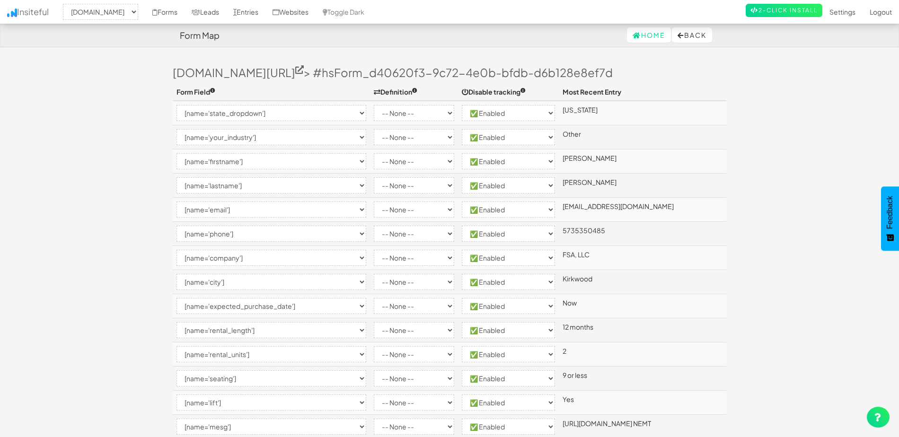
select select "[name='firstname']"
select select "enabled"
select select "[name='lastname']"
select select "enabled"
select select "[name='email']"
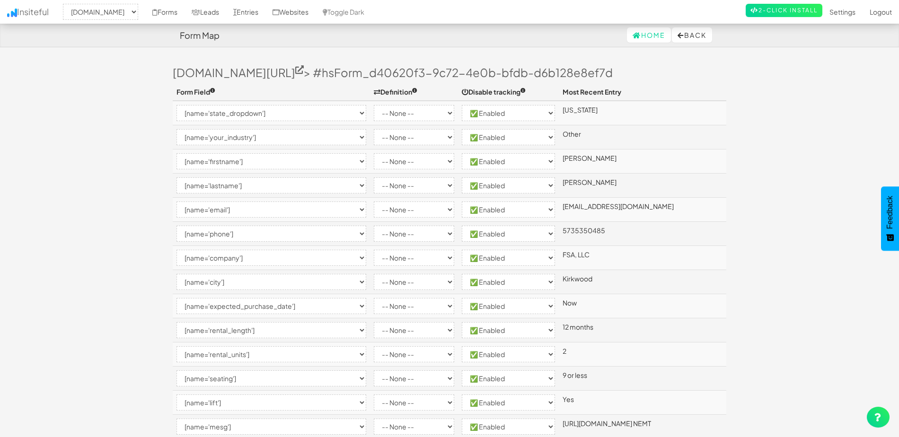
select select "enabled"
select select "[name='phone']"
select select "enabled"
select select "[name='company']"
select select "enabled"
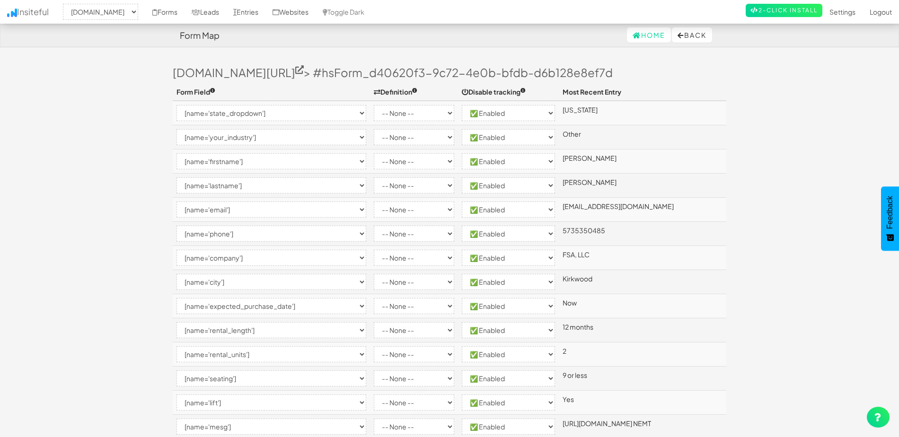
select select "[name='city']"
select select "enabled"
select select "[name='expected_purchase_date']"
select select "enabled"
select select "[name='rental_length']"
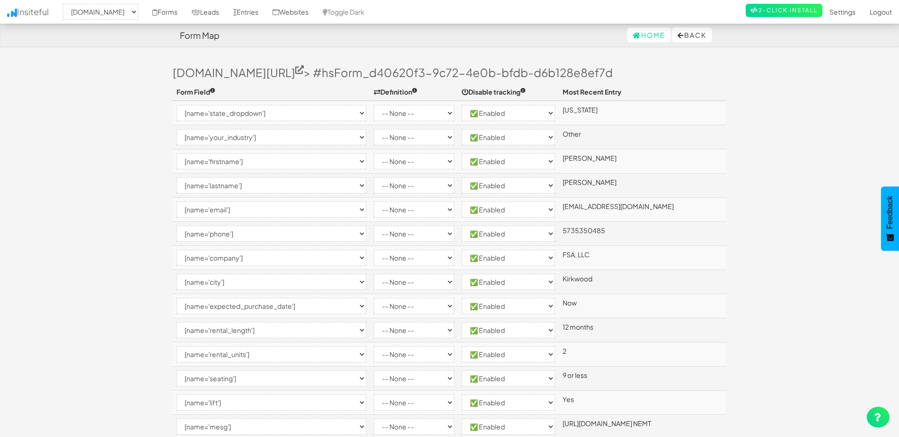
select select "enabled"
select select "[name='rental_units']"
select select "enabled"
select select "[name='seating']"
select select "enabled"
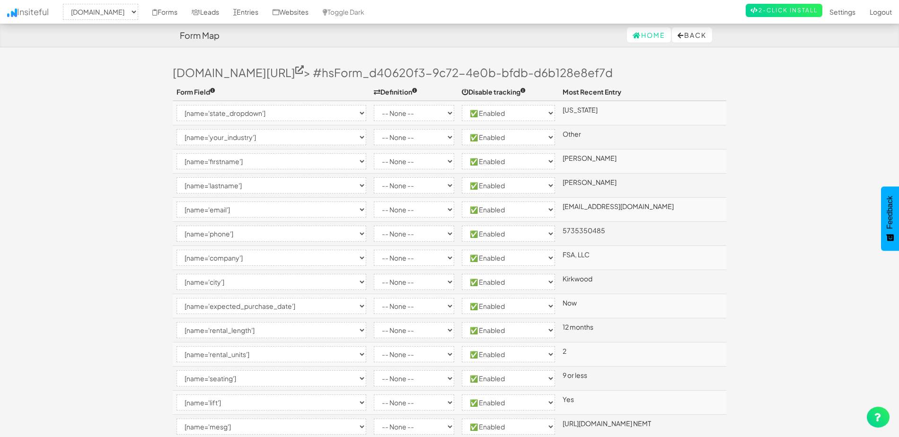
select select "[name='lift']"
select select "enabled"
select select "[name='mesg']"
select select "enabled"
select select "#"
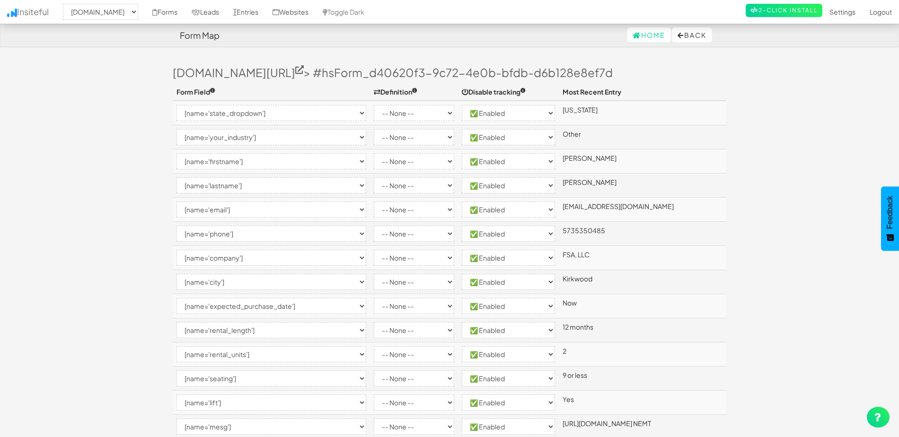
select select "enabled"
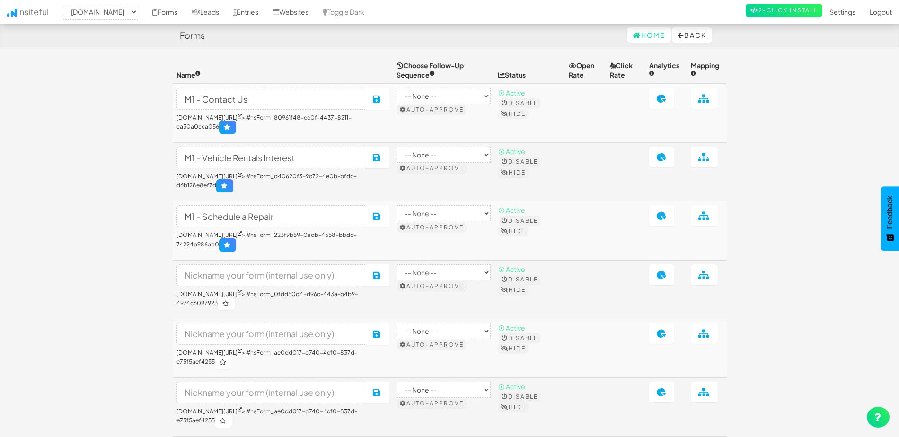
select select "2371"
click at [702, 103] on icon at bounding box center [704, 98] width 12 height 9
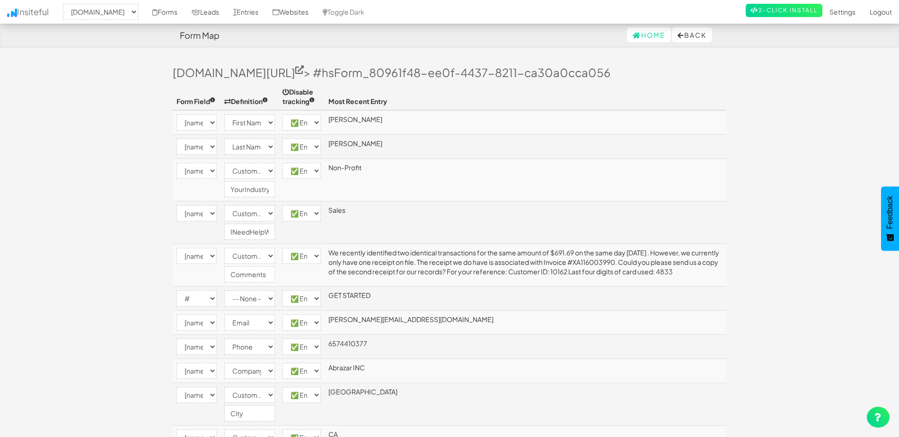
select select "2371"
select select "[name='firstname']"
select select "first-name"
select select "enabled"
select select "[name='lastname']"
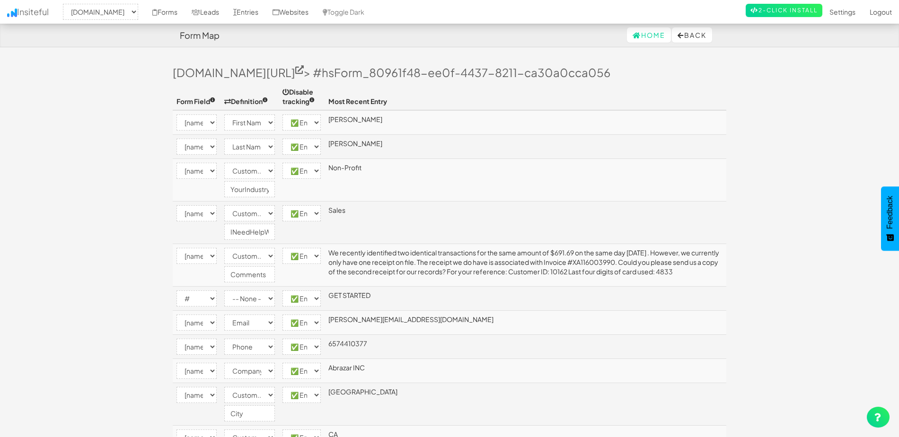
select select "last-name"
select select "enabled"
select select "[name='your_industry']"
select select "custom"
select select "enabled"
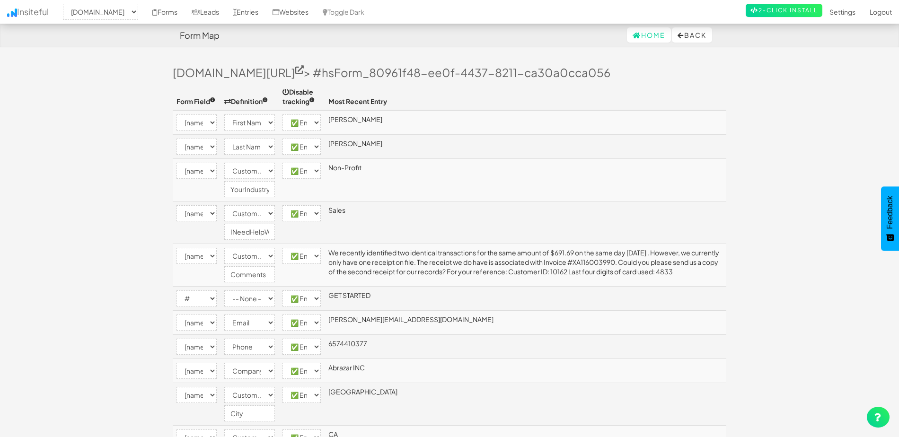
select select "[name='department']"
select select "custom"
select select "enabled"
select select "[name='mesg']"
select select "custom"
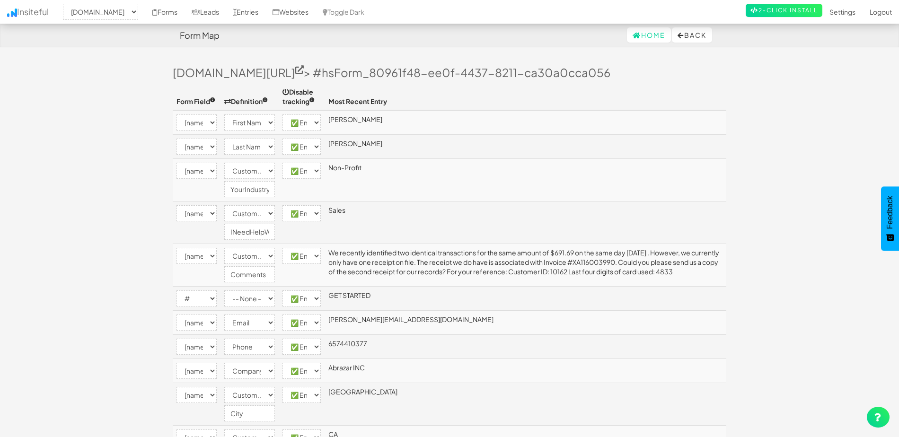
select select "enabled"
select select "#"
select select "enabled"
select select "[name='email']"
select select "email"
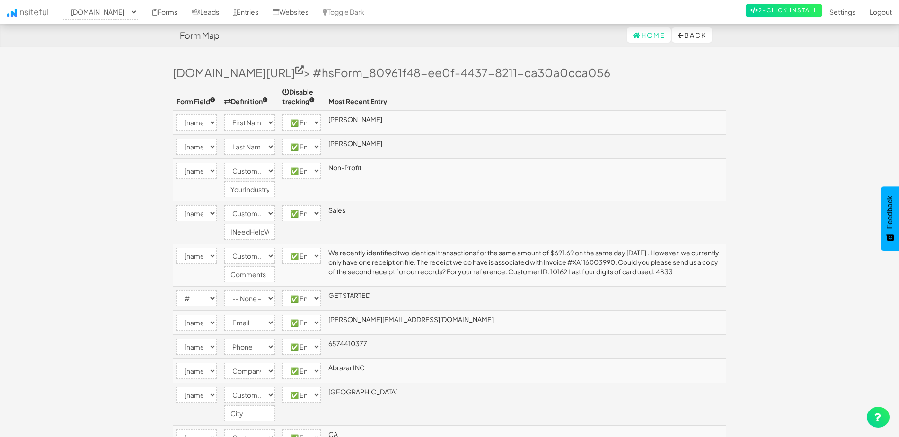
select select "enabled"
select select "[name='phone']"
select select "phone"
select select "enabled"
select select "[name='company']"
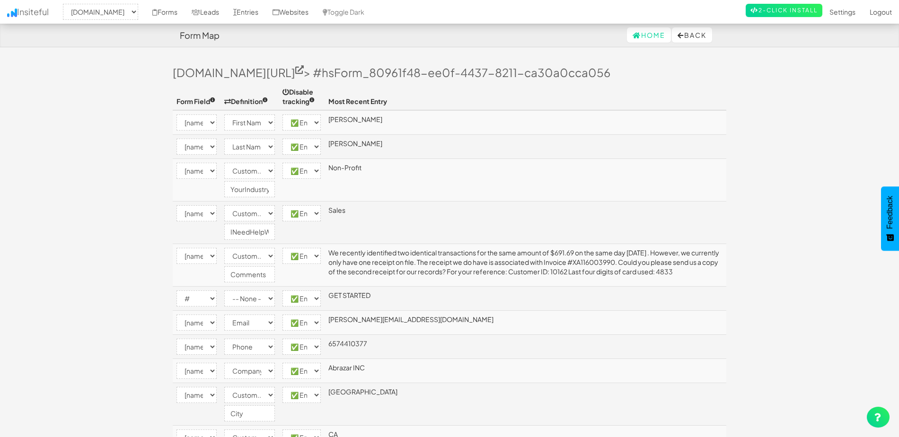
select select "company"
select select "enabled"
select select "[name='city']"
select select "custom"
select select "enabled"
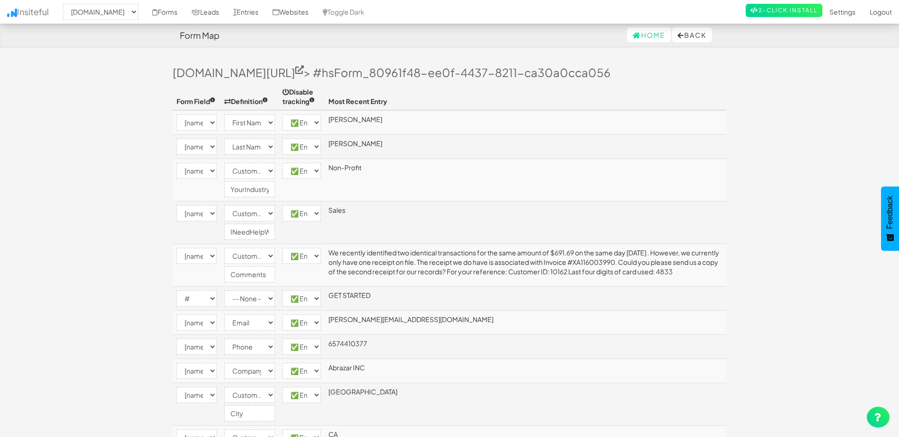
select select "[name='state']"
select select "custom"
select select "enabled"
select select "[name='price_range']"
select select "enabled"
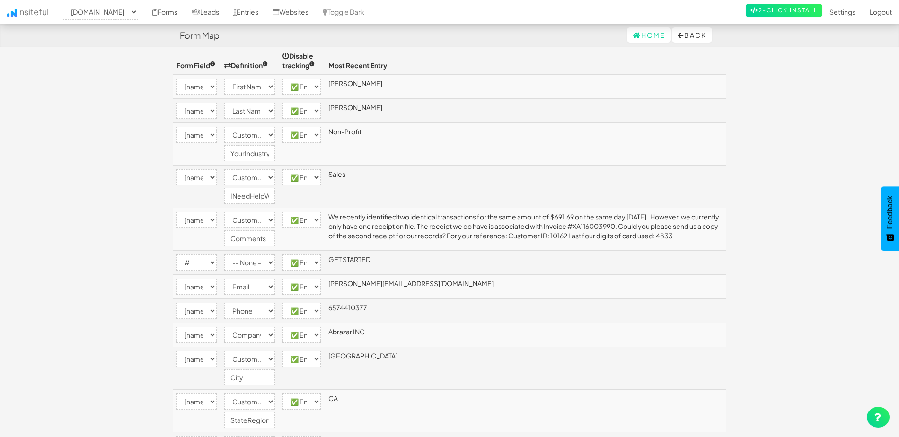
scroll to position [95, 0]
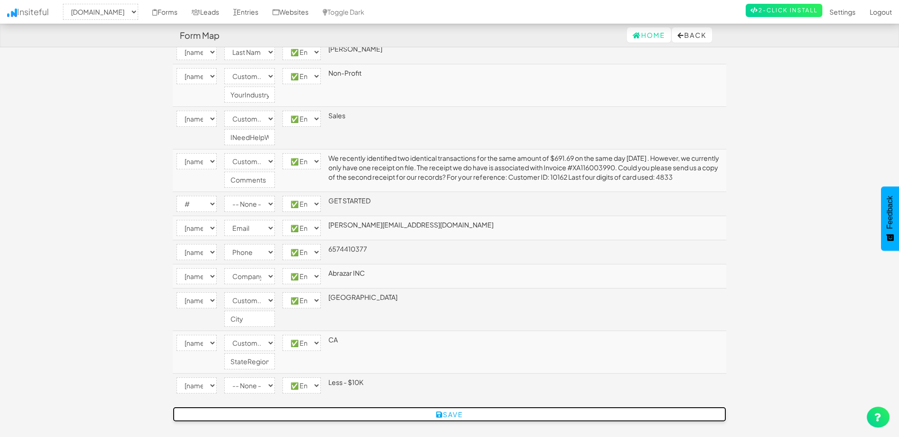
click at [458, 415] on button "Save" at bounding box center [449, 414] width 553 height 15
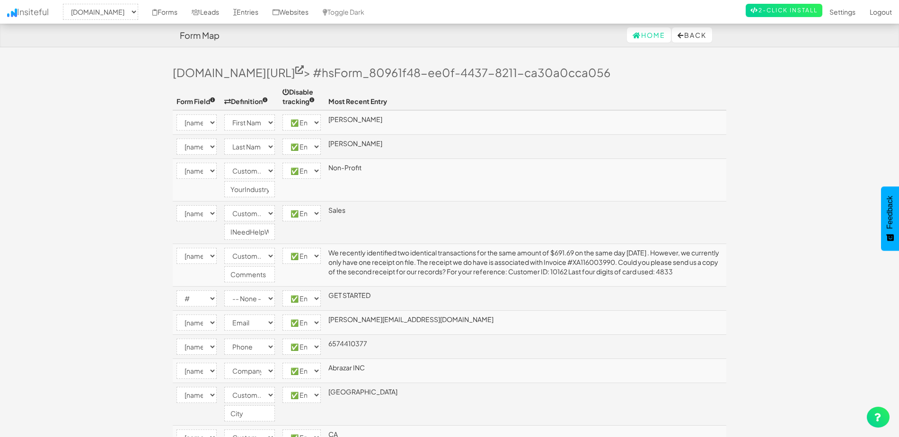
select select "2371"
select select "[name='firstname']"
select select "first-name"
select select "enabled"
select select "[name='lastname']"
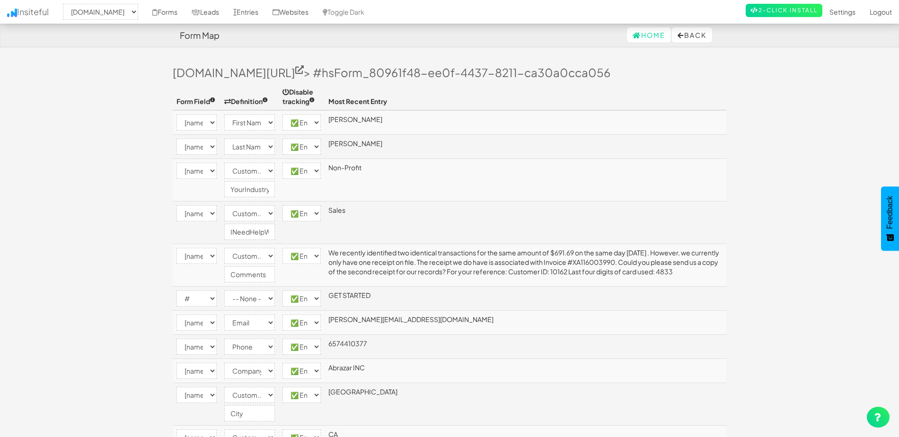
select select "last-name"
select select "enabled"
select select "[name='your_industry']"
select select "custom"
select select "enabled"
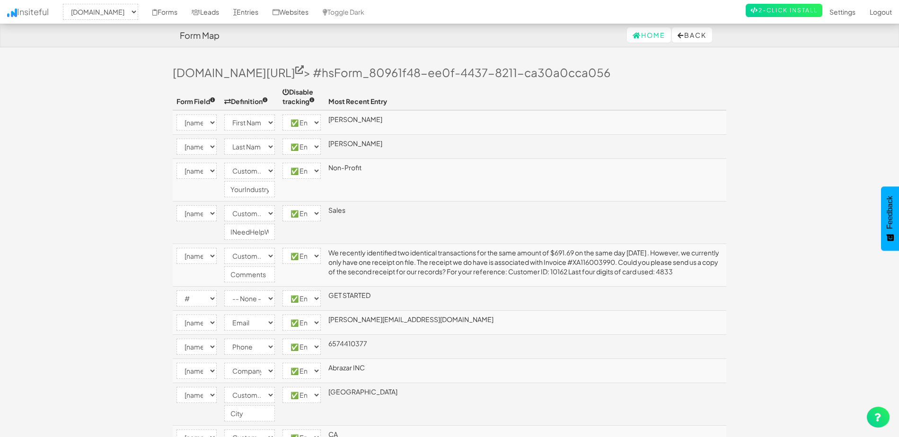
select select "[name='department']"
select select "custom"
select select "enabled"
select select "[name='mesg']"
select select "custom"
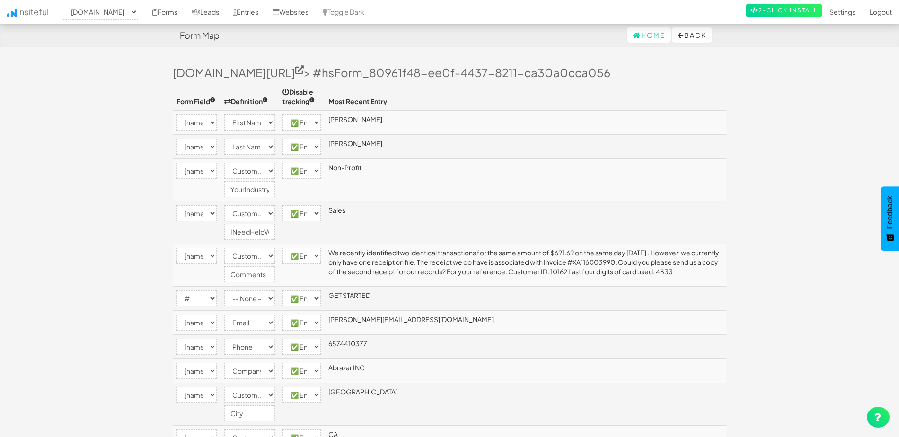
select select "enabled"
select select "#"
select select "enabled"
select select "[name='email']"
select select "email"
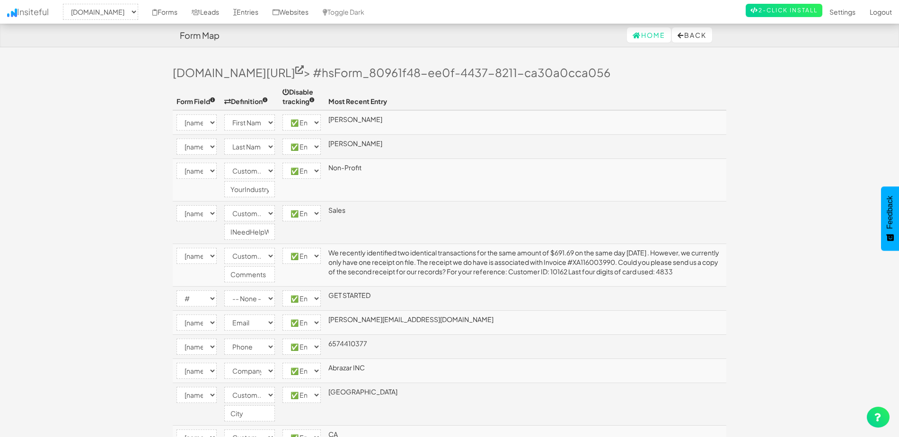
select select "enabled"
select select "[name='phone']"
select select "phone"
select select "enabled"
select select "[name='company']"
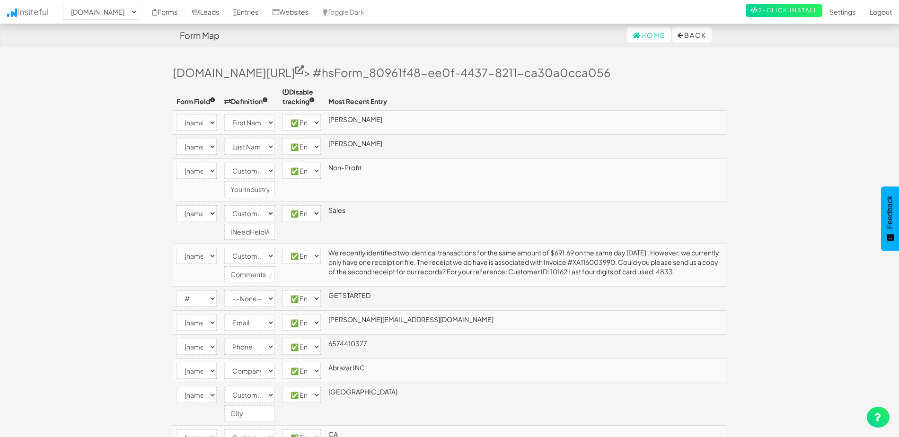
select select "company"
select select "enabled"
select select "[name='city']"
select select "custom"
select select "enabled"
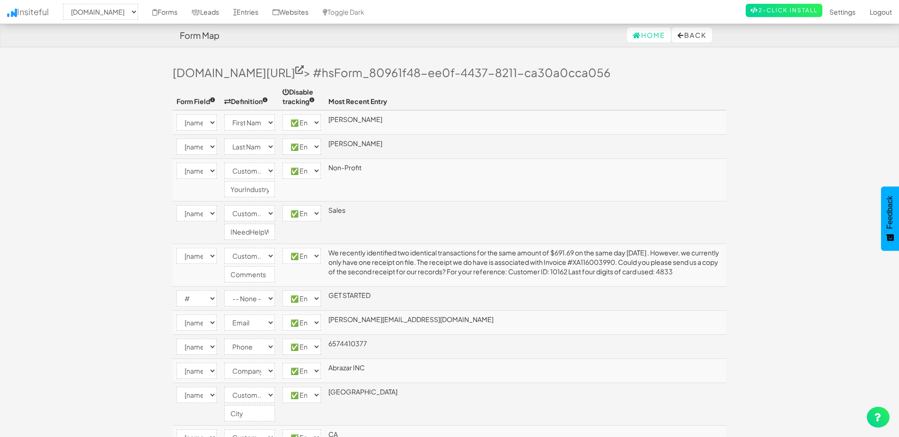
select select "[name='state']"
select select "custom"
select select "enabled"
select select "[name='price_range']"
select select "enabled"
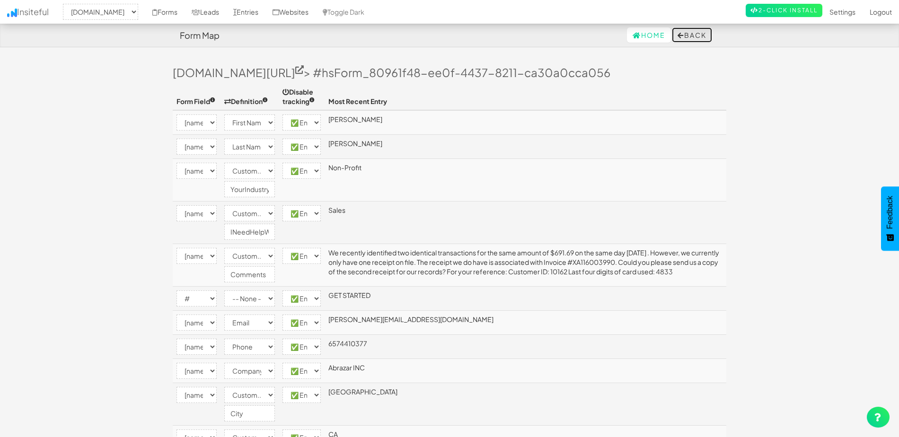
click at [684, 33] on button "Back" at bounding box center [692, 34] width 40 height 15
select select "2371"
select select "[name='firstname']"
select select "first-name"
select select "enabled"
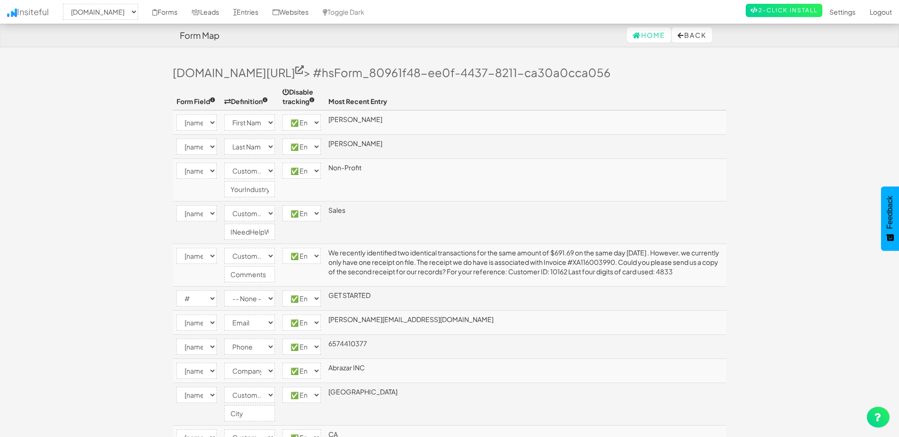
select select "[name='lastname']"
select select "last-name"
select select "enabled"
select select "[name='your_industry']"
select select "custom"
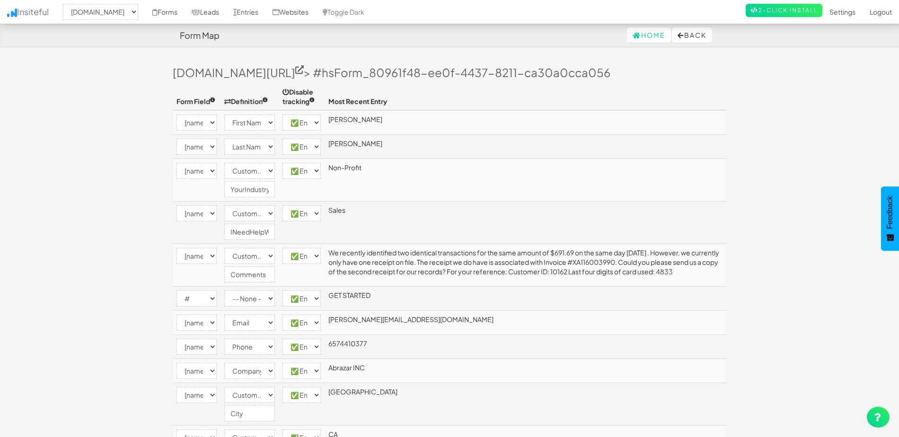
select select "enabled"
select select "[name='department']"
select select "custom"
select select "enabled"
select select "[name='mesg']"
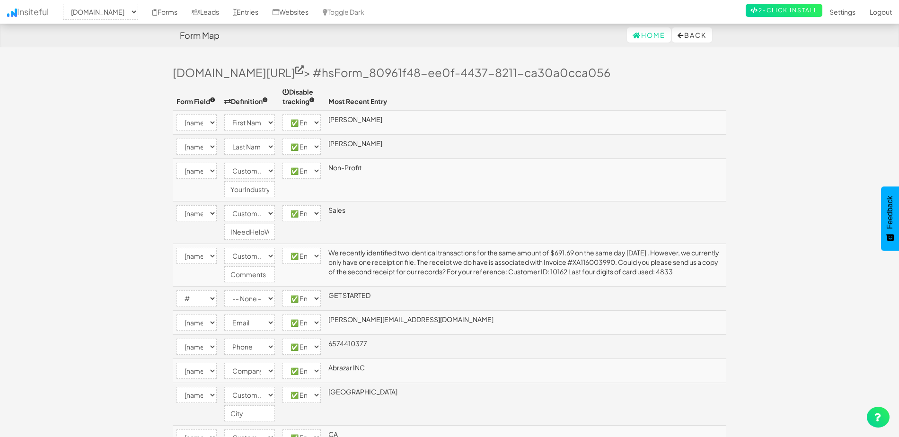
select select "custom"
select select "enabled"
select select "#"
select select "enabled"
select select "[name='email']"
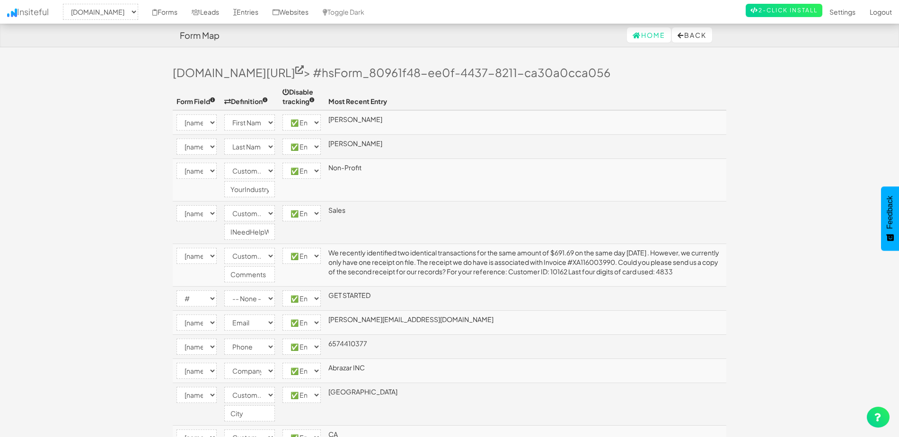
select select "email"
select select "enabled"
select select "[name='phone']"
select select "phone"
select select "enabled"
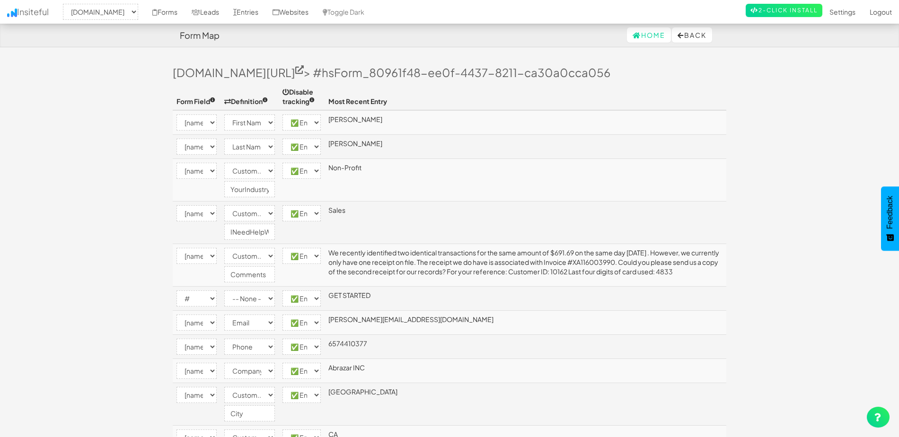
select select "[name='company']"
select select "company"
select select "enabled"
select select "[name='city']"
select select "custom"
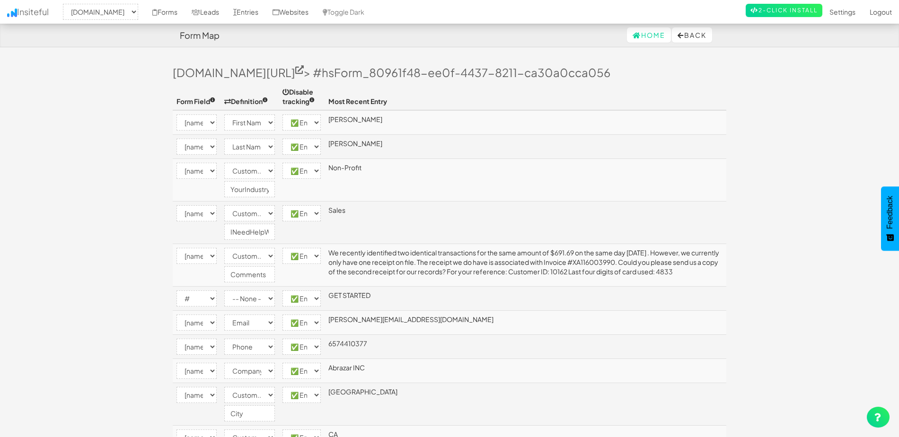
select select "enabled"
select select "[name='state']"
select select "custom"
select select "enabled"
select select "[name='price_range']"
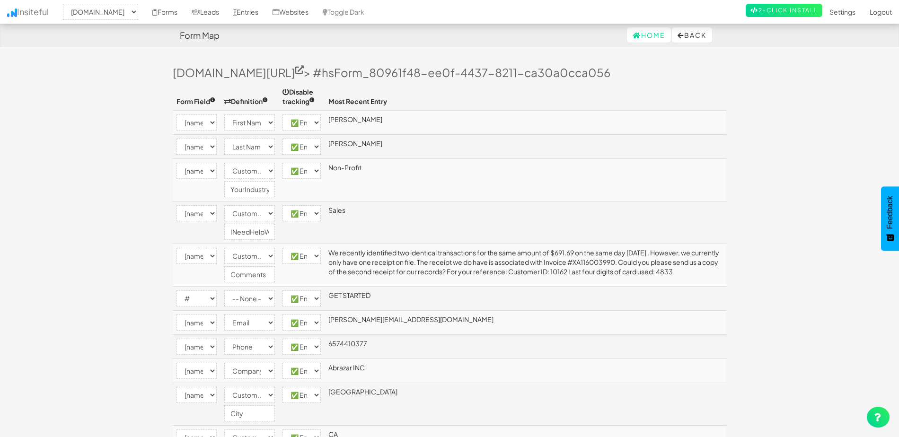
select select "enabled"
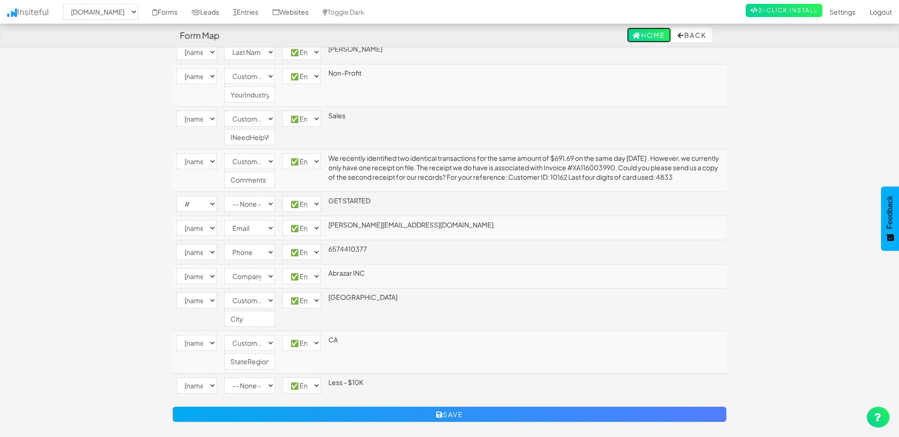
click at [643, 31] on link "Home" at bounding box center [649, 34] width 44 height 15
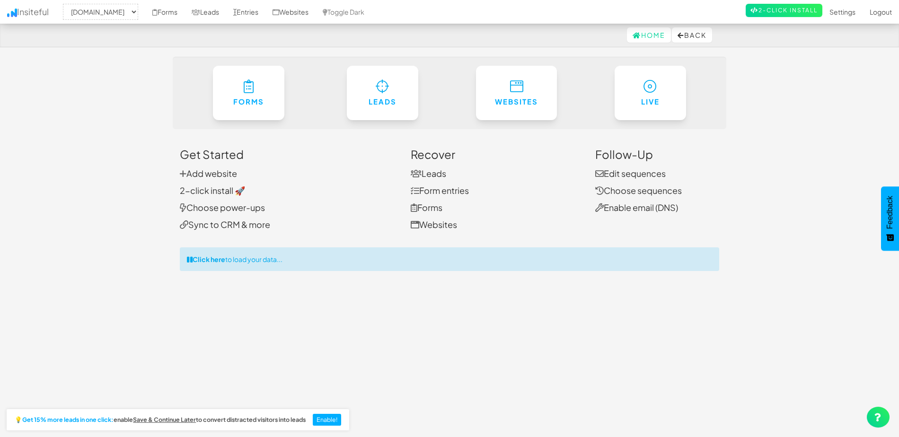
select select "2371"
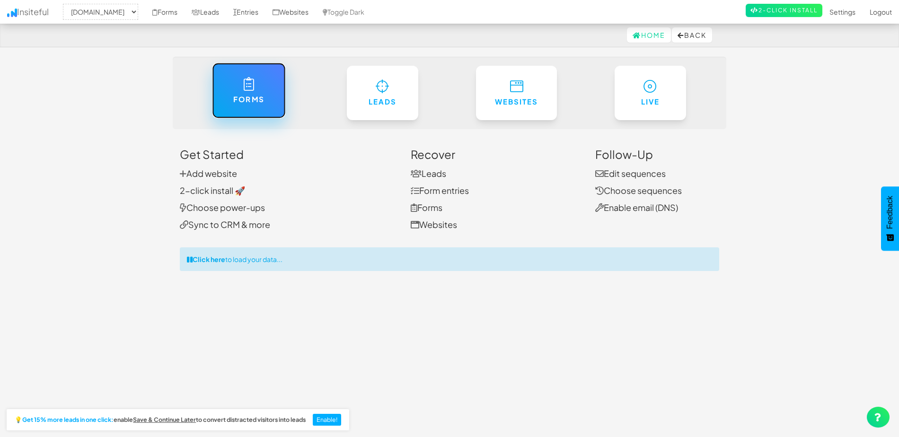
click at [245, 89] on icon at bounding box center [249, 84] width 10 height 14
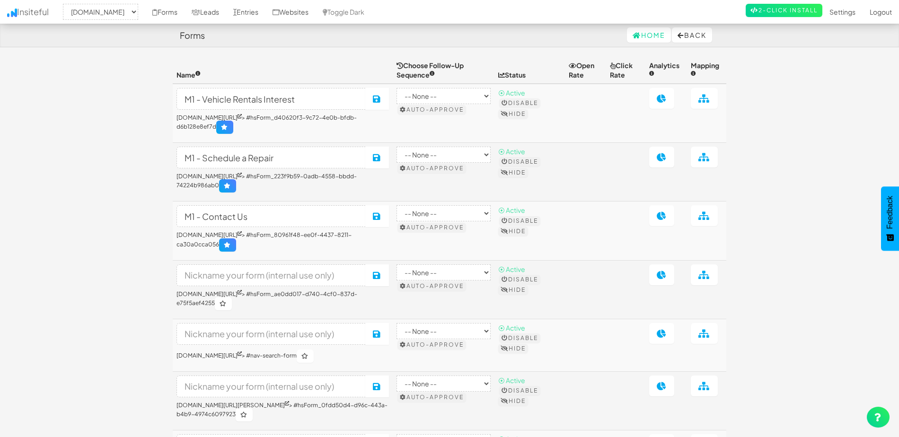
select select "2371"
click at [667, 220] on icon at bounding box center [662, 215] width 10 height 9
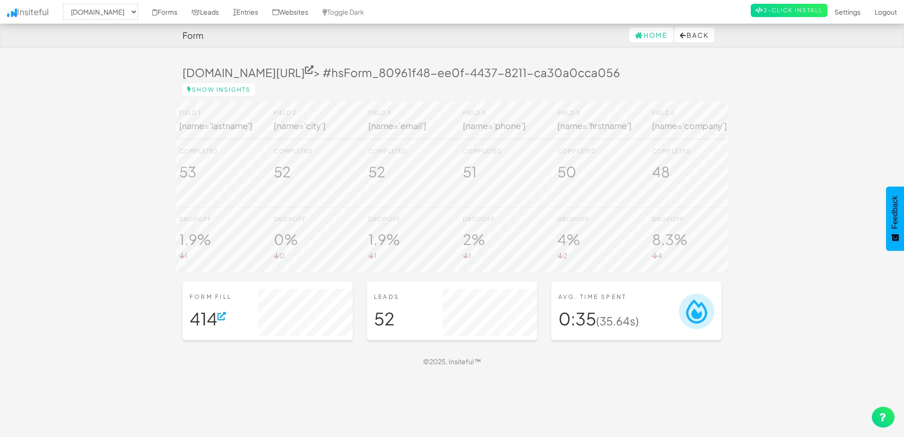
select select "2371"
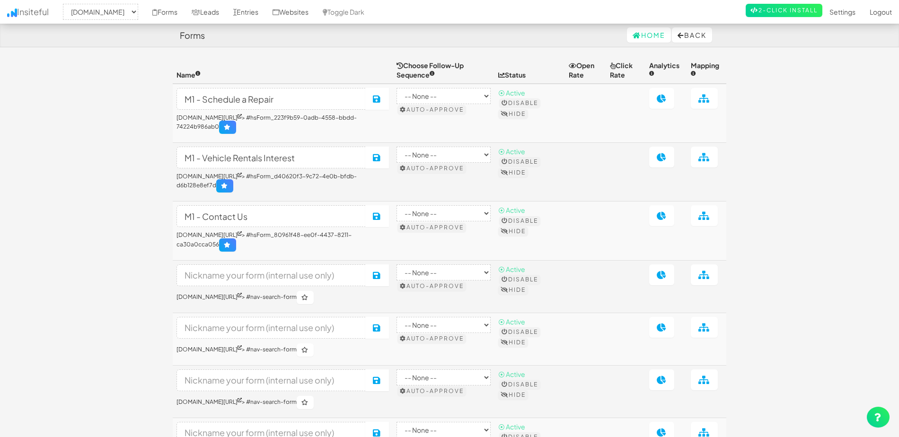
select select "2371"
click at [706, 220] on icon at bounding box center [704, 215] width 12 height 9
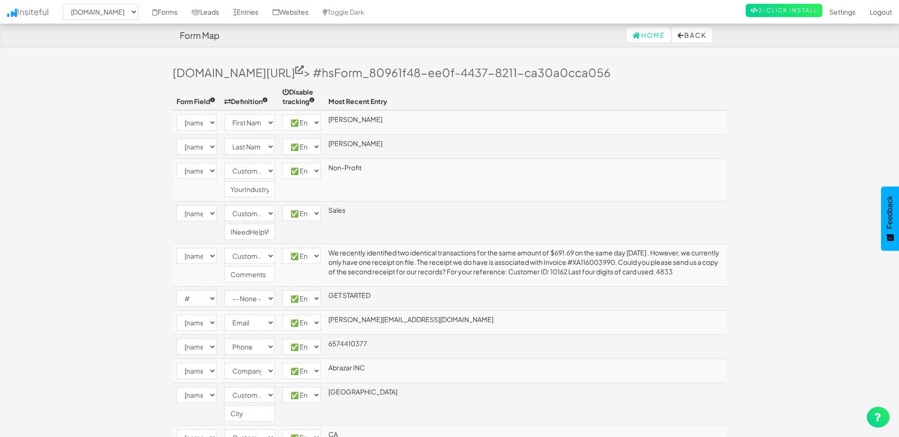
select select "2371"
select select "[name='firstname']"
select select "first-name"
select select "enabled"
select select "[name='lastname']"
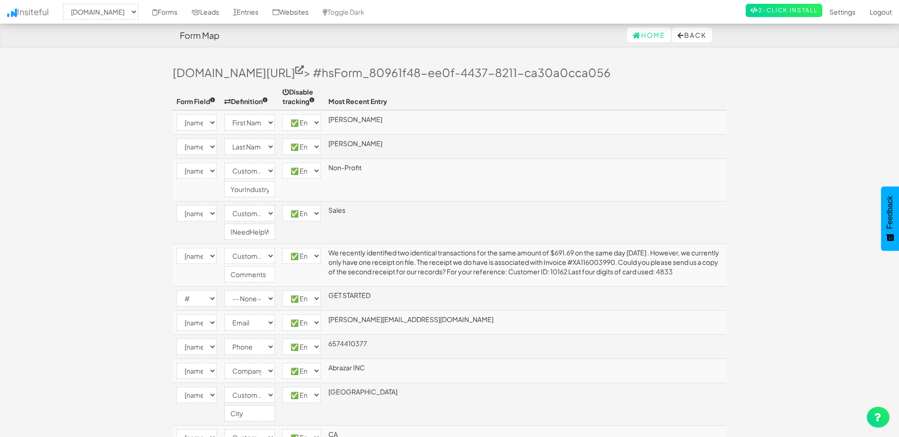
select select "last-name"
select select "enabled"
select select "[name='your_industry']"
select select "custom"
select select "enabled"
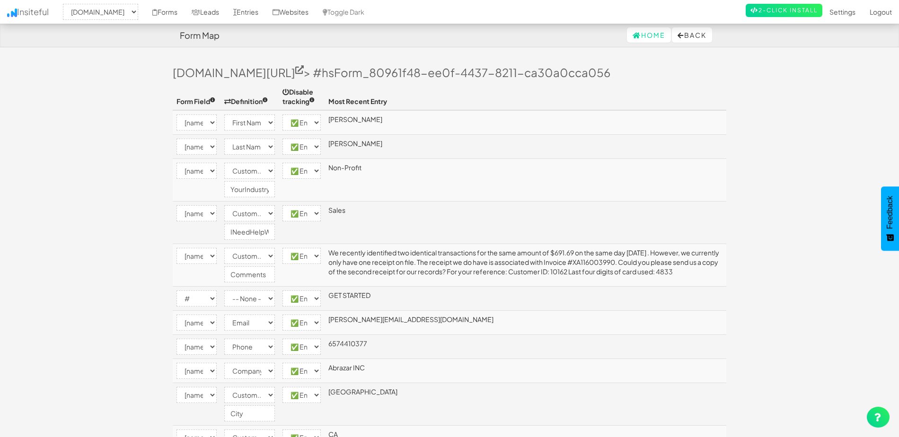
select select "[name='department']"
select select "custom"
select select "enabled"
select select "[name='mesg']"
select select "custom"
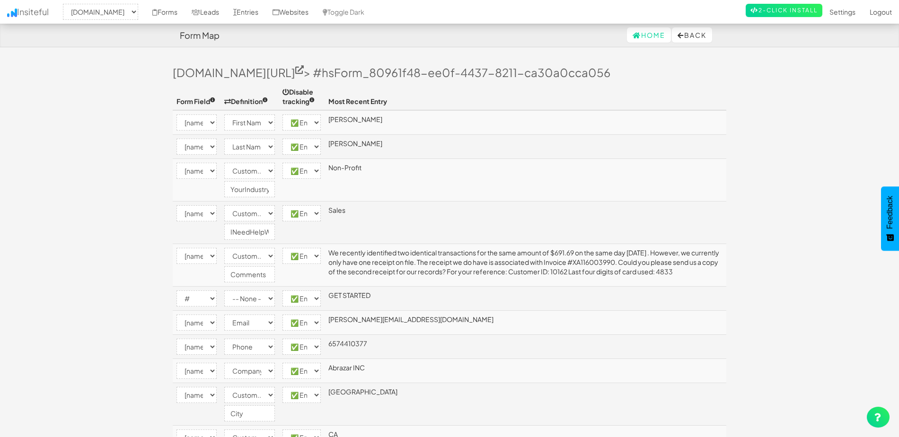
select select "enabled"
select select "#"
select select "enabled"
select select "[name='email']"
select select "email"
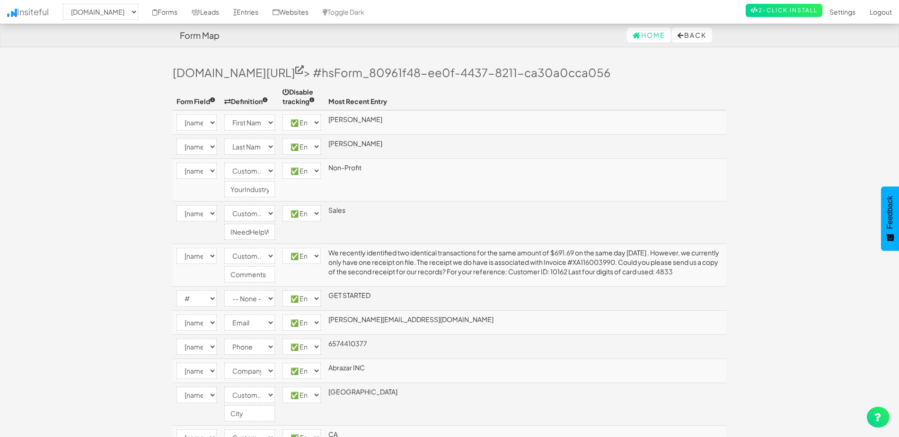
select select "enabled"
select select "[name='phone']"
select select "phone"
select select "enabled"
select select "[name='company']"
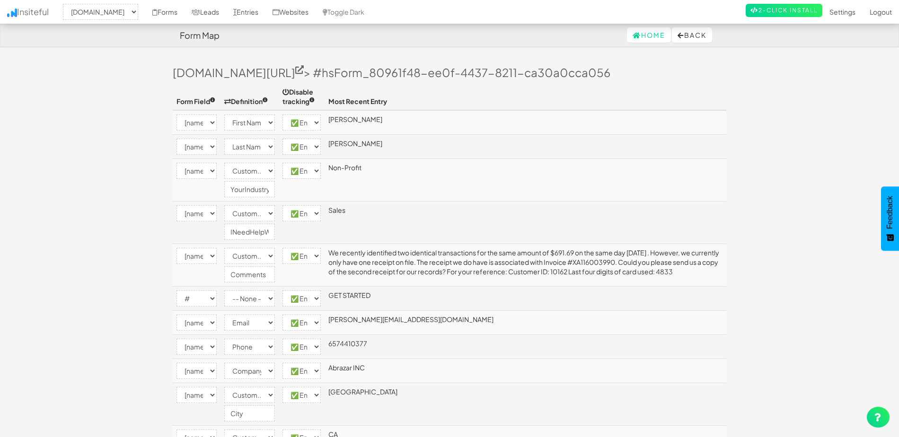
select select "company"
select select "enabled"
select select "[name='city']"
select select "custom"
select select "enabled"
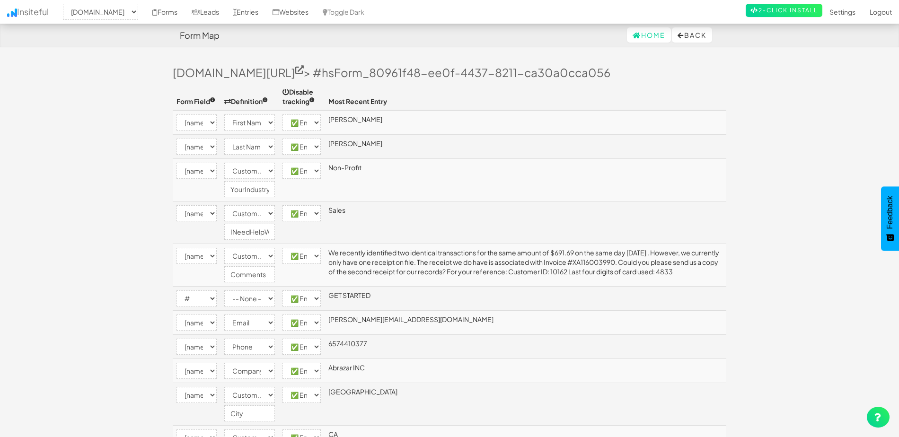
select select "[name='state']"
select select "custom"
select select "enabled"
select select "[name='price_range']"
select select "enabled"
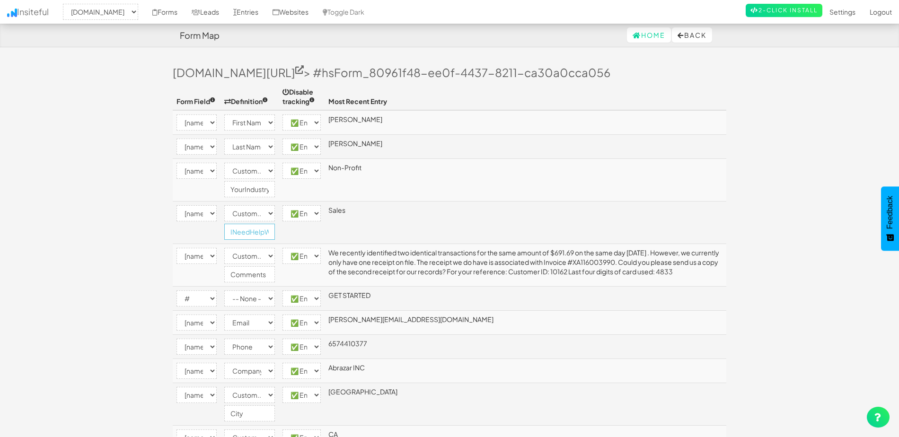
click at [248, 234] on input "INeedHelpWith" at bounding box center [249, 232] width 51 height 16
click at [691, 33] on button "Back" at bounding box center [692, 34] width 40 height 15
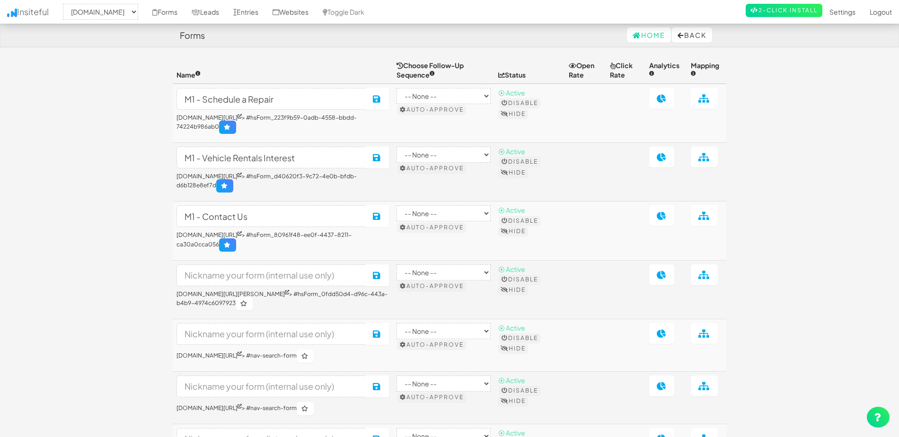
select select "2371"
click at [667, 220] on icon at bounding box center [662, 215] width 10 height 9
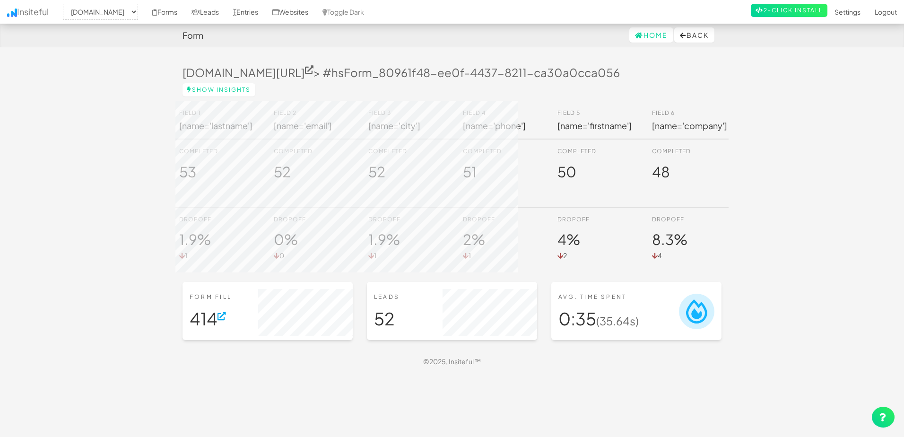
select select "2371"
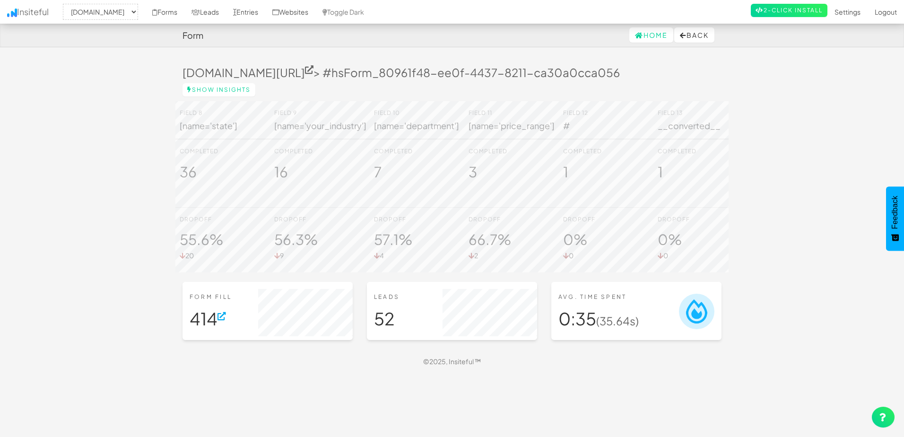
scroll to position [0, 682]
click at [686, 35] on button "Back" at bounding box center [695, 34] width 40 height 15
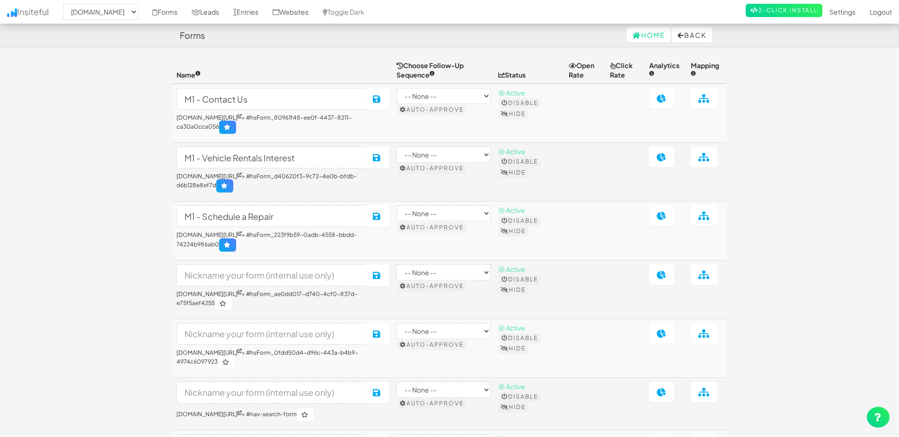
select select "2371"
click at [705, 103] on icon at bounding box center [704, 98] width 12 height 9
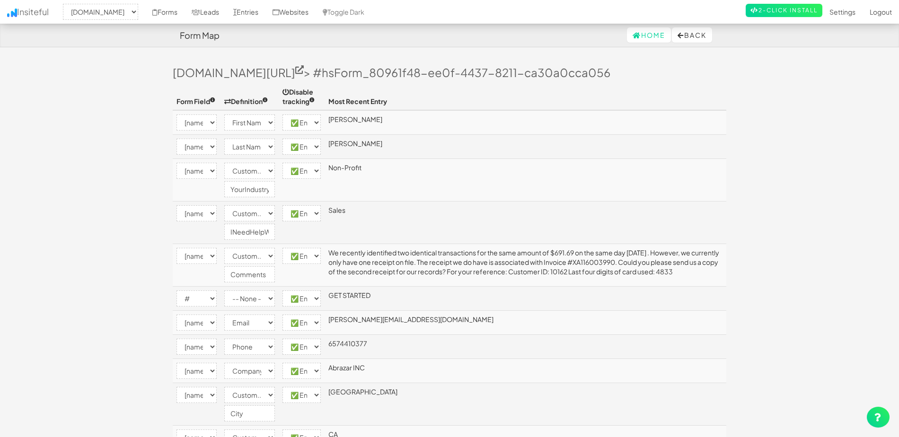
select select "2371"
select select "[name='firstname']"
select select "first-name"
select select "enabled"
select select "[name='lastname']"
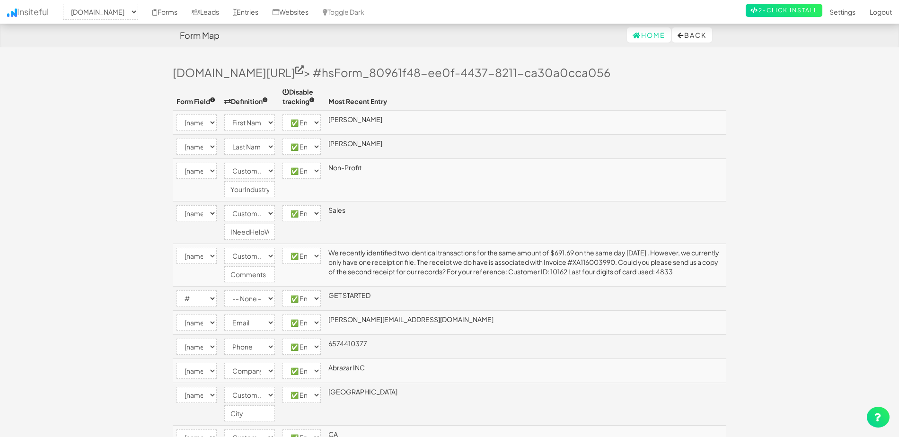
select select "last-name"
select select "enabled"
select select "[name='your_industry']"
select select "custom"
select select "enabled"
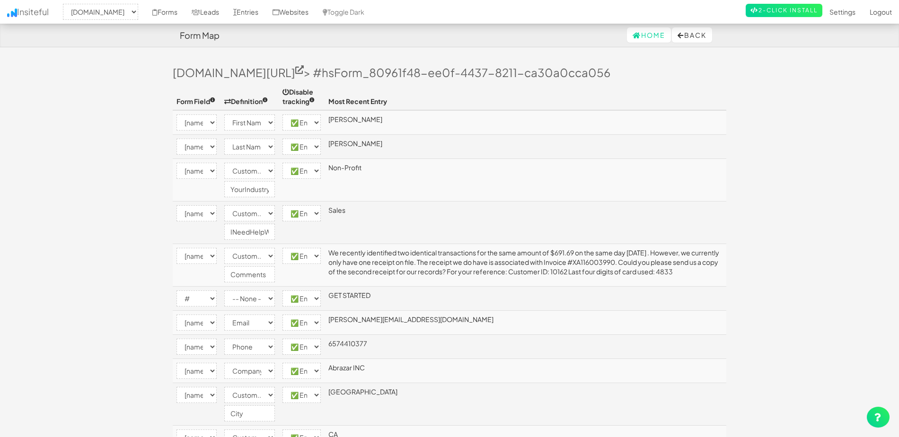
select select "[name='department']"
select select "custom"
select select "enabled"
select select "[name='mesg']"
select select "custom"
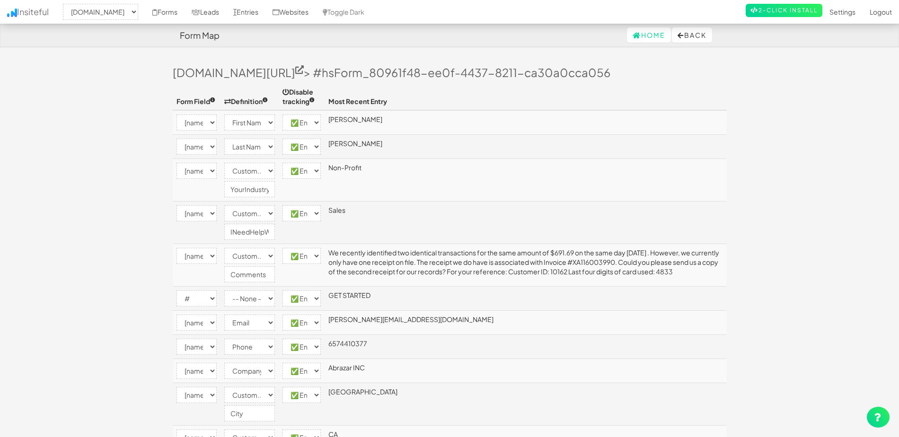
select select "enabled"
select select "#"
select select "enabled"
select select "[name='email']"
select select "email"
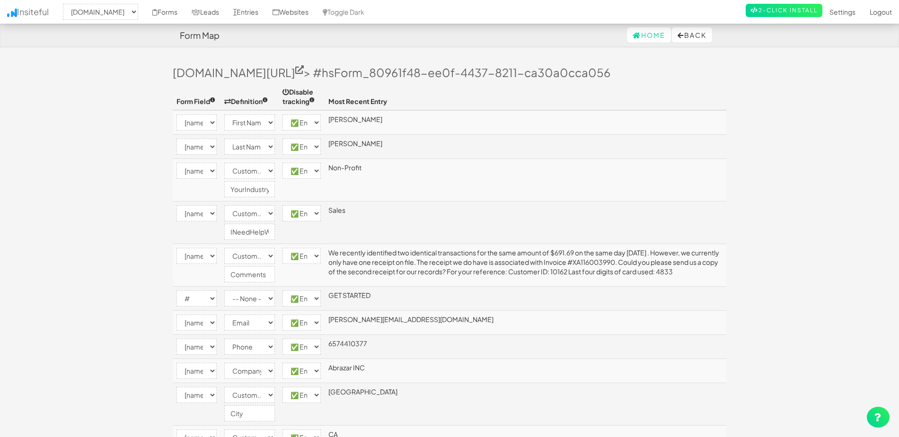
select select "enabled"
select select "[name='phone']"
select select "phone"
select select "enabled"
select select "[name='company']"
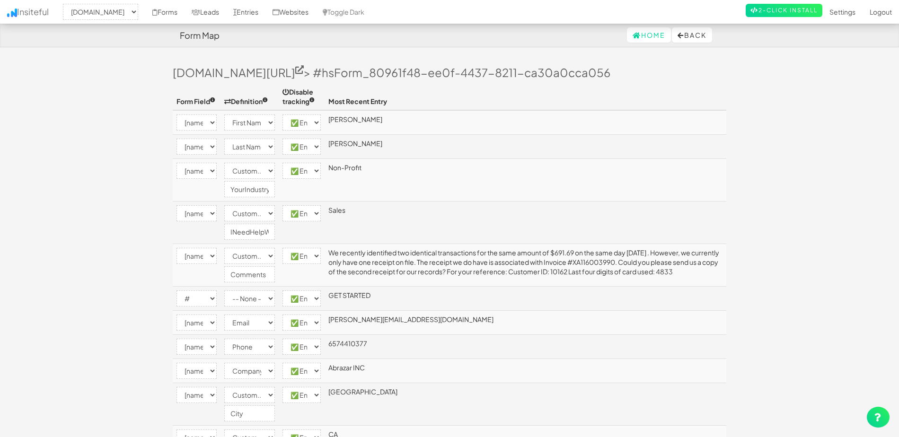
select select "company"
select select "enabled"
select select "[name='city']"
select select "custom"
select select "enabled"
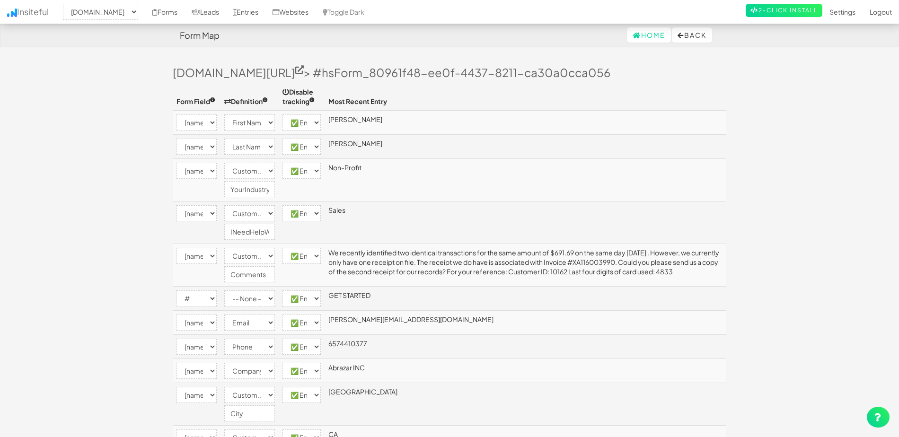
select select "[name='state']"
select select "custom"
select select "enabled"
select select "[name='price_range']"
select select "enabled"
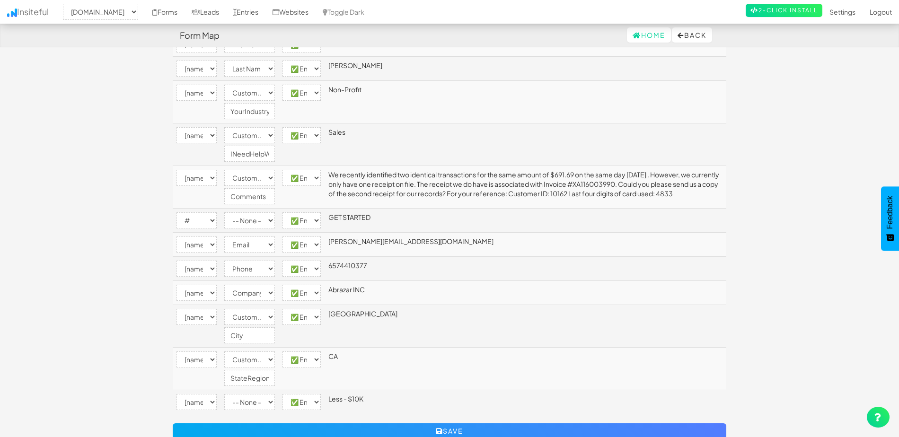
scroll to position [95, 0]
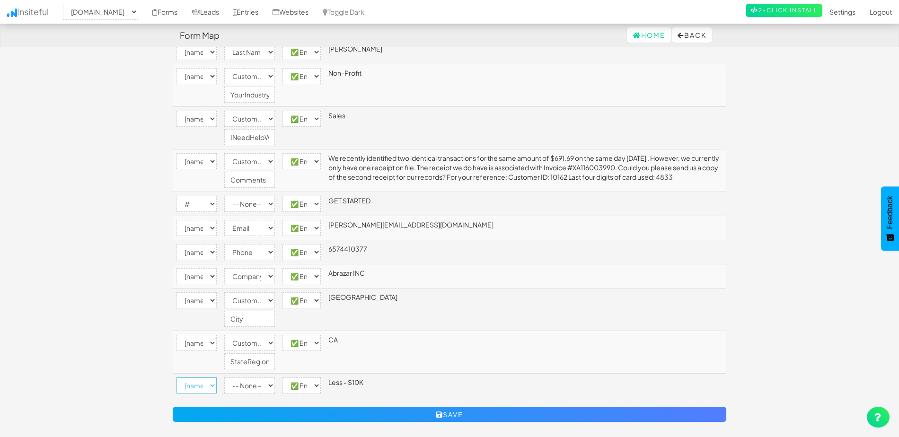
click at [208, 386] on select "-- None -- [name='firstname'] [name='lastname'] [name='your_industry'] [name='d…" at bounding box center [196, 385] width 40 height 16
click at [98, 194] on body "Form Map Home Back Toggle navigation Insiteful -- None -- www.model1.com Forms …" at bounding box center [449, 180] width 899 height 550
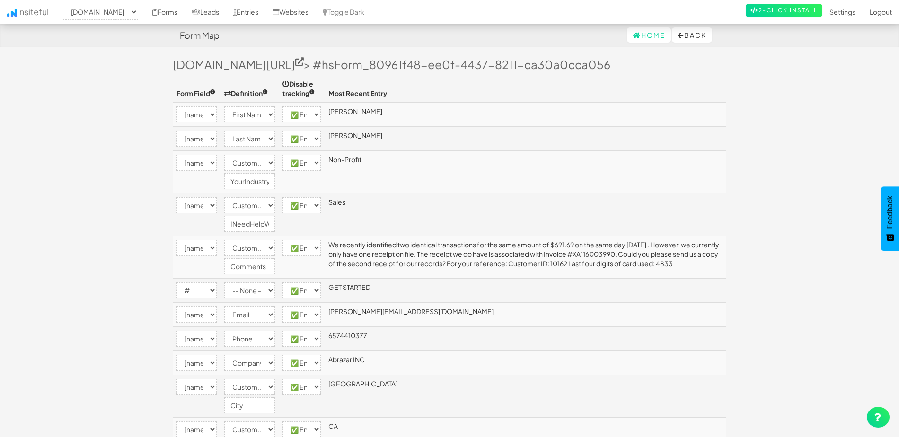
scroll to position [0, 0]
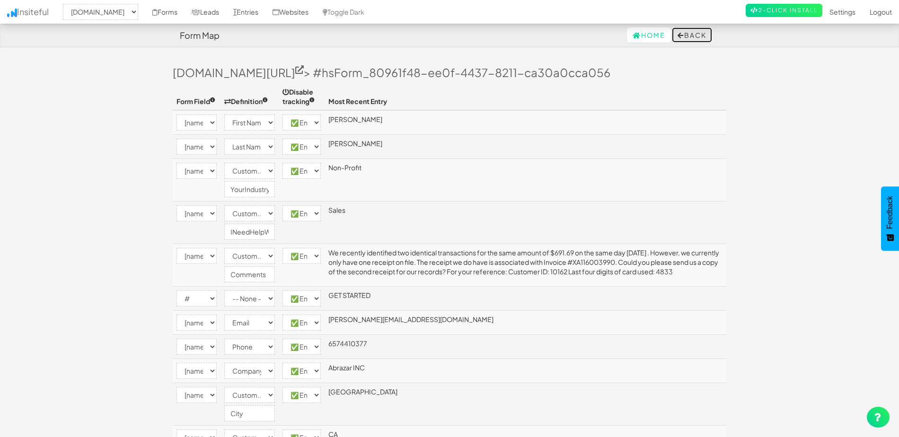
click at [702, 34] on button "Back" at bounding box center [692, 34] width 40 height 15
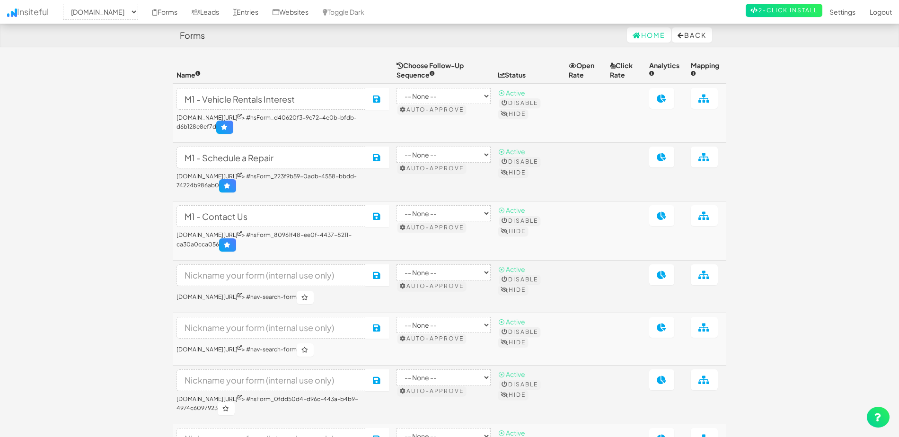
select select "2371"
click at [707, 220] on icon at bounding box center [704, 215] width 12 height 9
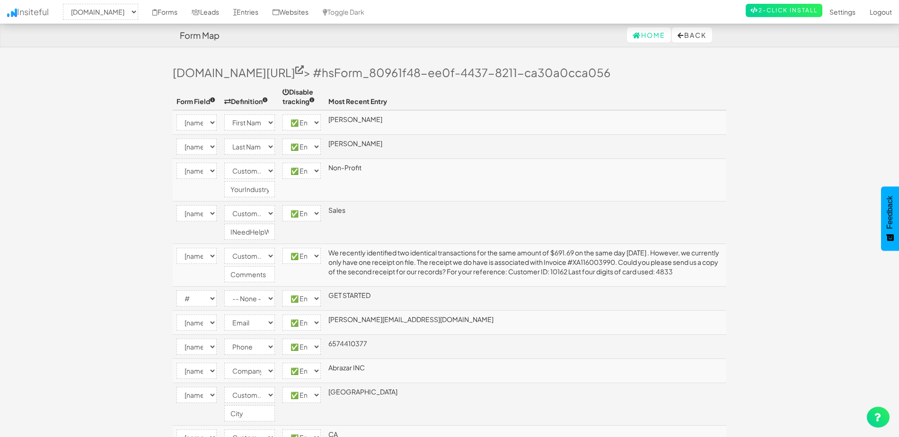
select select "2371"
select select "[name='firstname']"
select select "first-name"
select select "enabled"
select select "[name='lastname']"
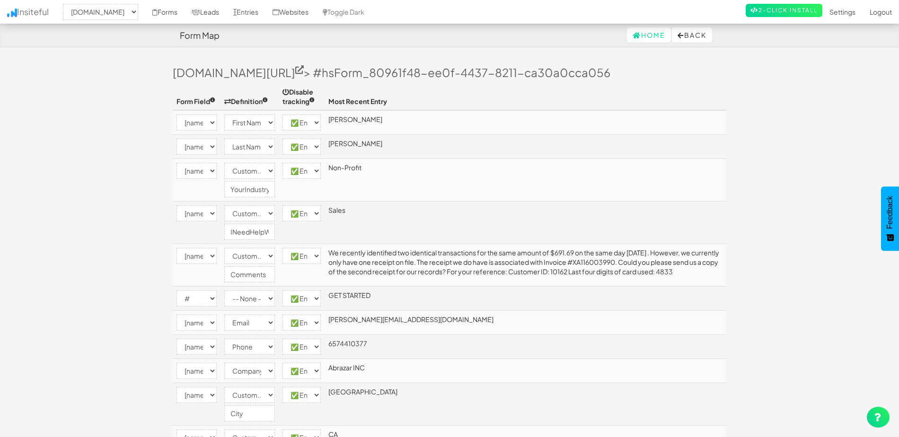
select select "last-name"
select select "enabled"
select select "[name='your_industry']"
select select "custom"
select select "enabled"
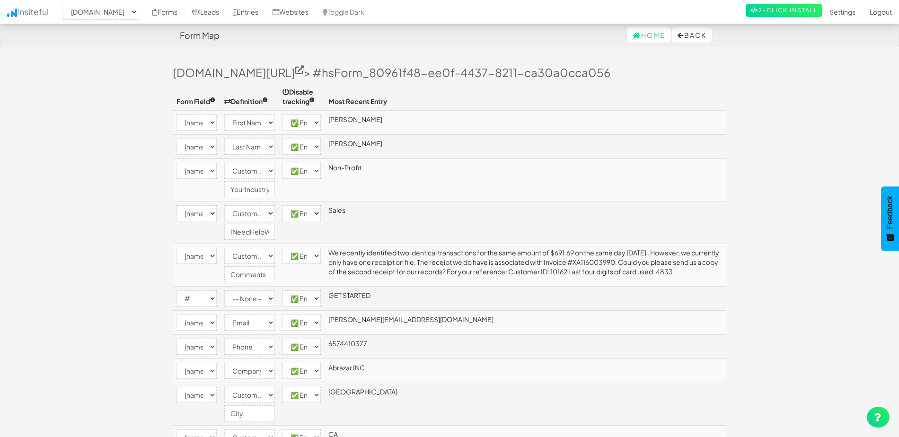
select select "[name='department']"
select select "custom"
select select "enabled"
select select "[name='mesg']"
select select "custom"
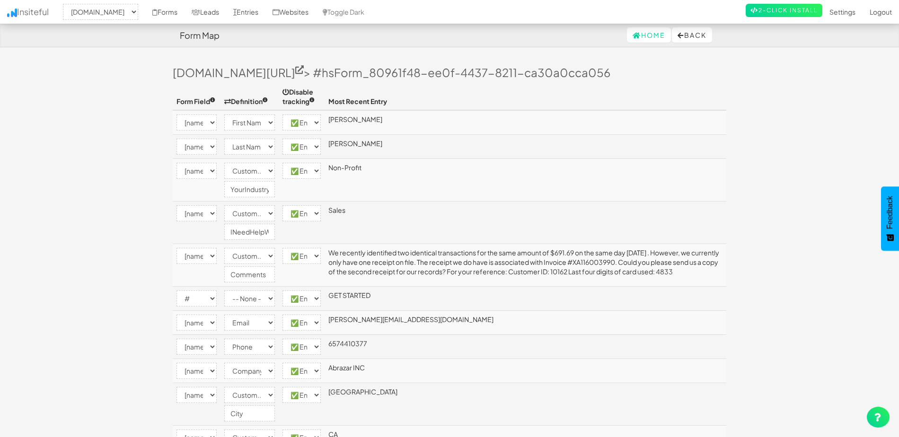
select select "enabled"
select select "#"
select select "enabled"
select select "[name='email']"
select select "email"
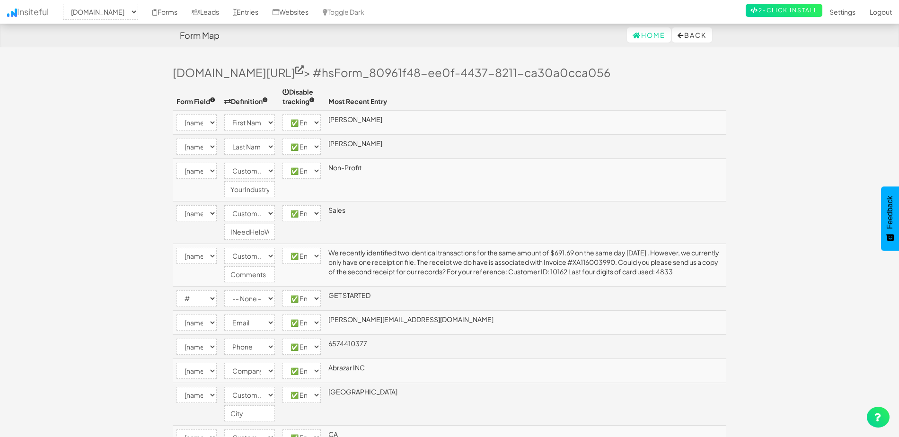
select select "enabled"
select select "[name='phone']"
select select "phone"
select select "enabled"
select select "[name='company']"
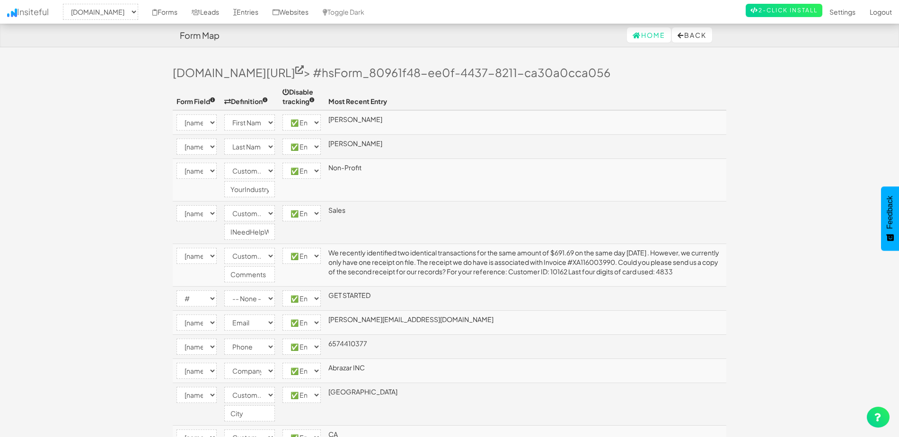
select select "company"
select select "enabled"
select select "[name='city']"
select select "custom"
select select "enabled"
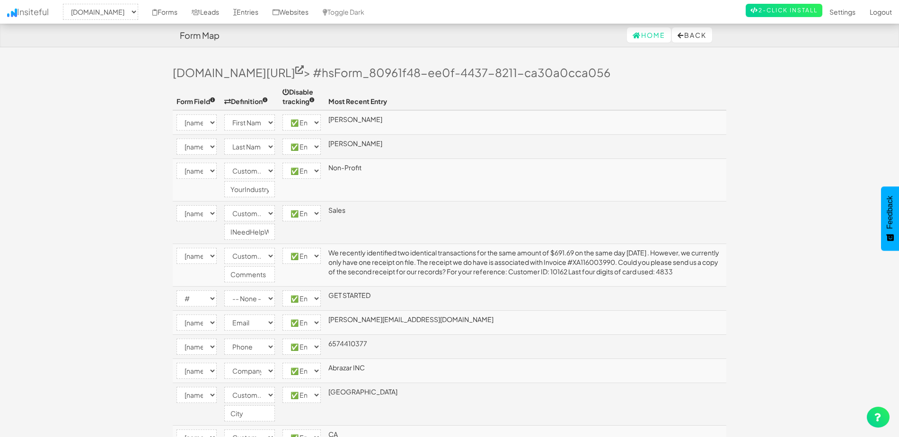
select select "[name='state']"
select select "custom"
select select "enabled"
select select "[name='price_range']"
select select "enabled"
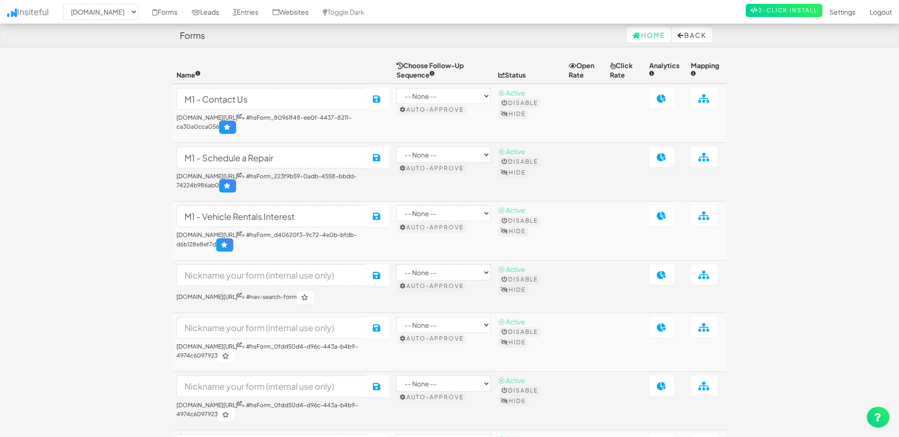
select select "2371"
click at [667, 103] on icon at bounding box center [662, 98] width 10 height 9
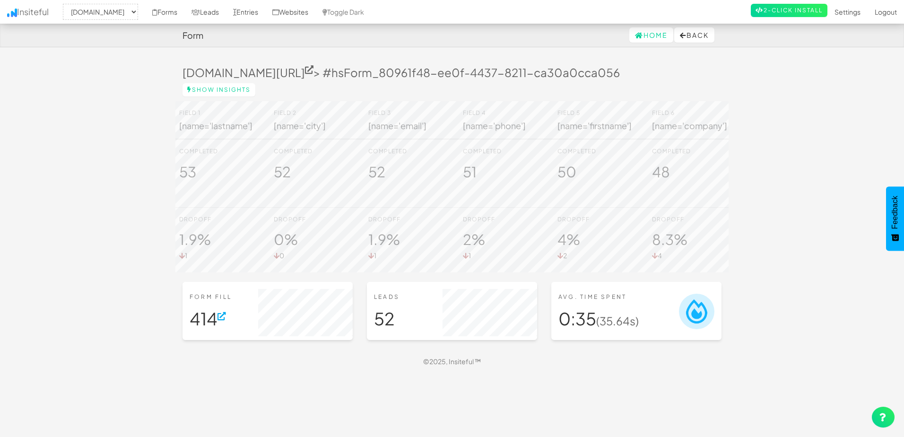
select select "2371"
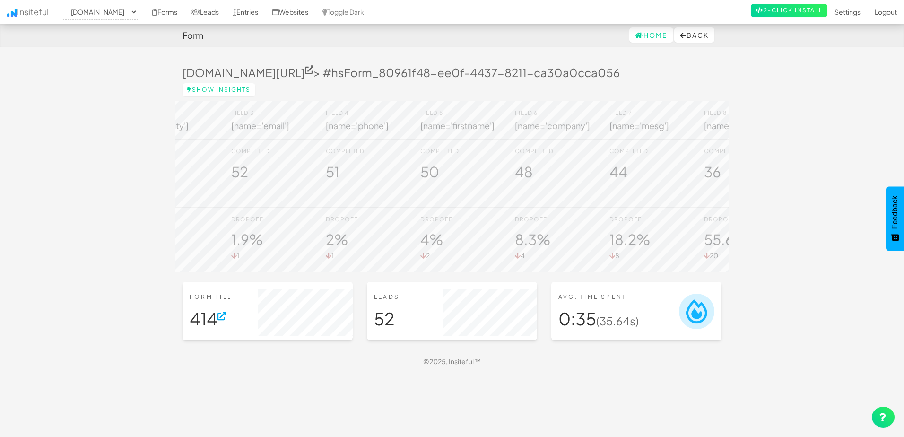
scroll to position [0, 36]
click at [895, 220] on span "Feedback" at bounding box center [895, 212] width 9 height 33
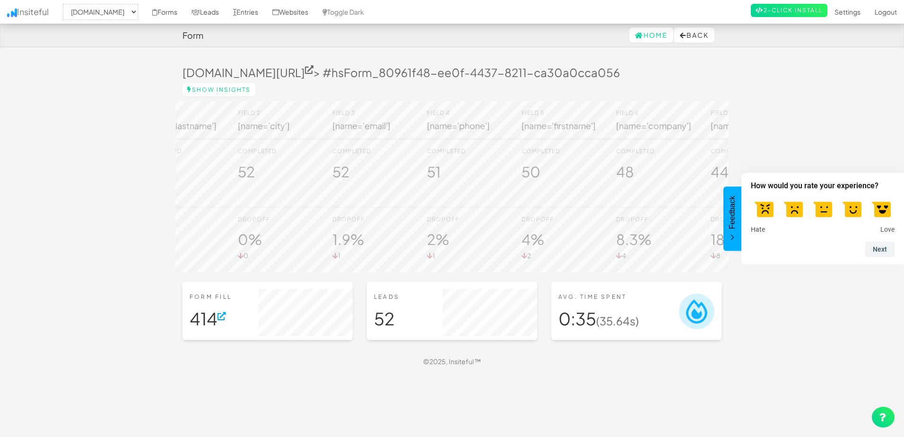
click at [730, 219] on span "Feedback" at bounding box center [732, 212] width 9 height 33
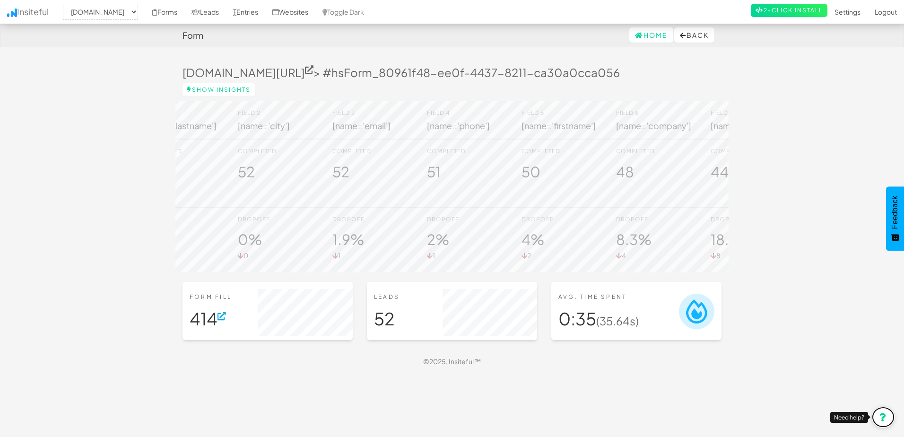
click at [885, 415] on icon at bounding box center [884, 417] width 8 height 9
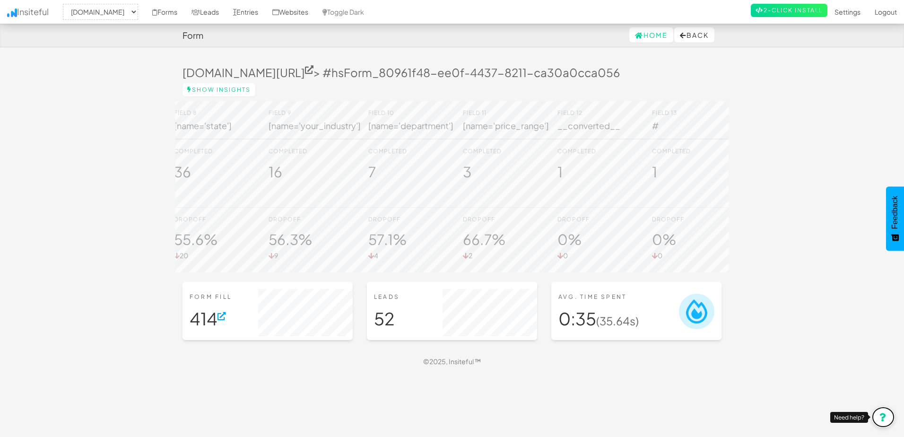
scroll to position [0, 682]
click at [527, 272] on div "Field 1 [name='lastname'] Field 2 [name='city'] Field 3 [name='email'] Field 4 …" at bounding box center [451, 186] width 553 height 171
click at [648, 36] on link "Home" at bounding box center [652, 34] width 44 height 15
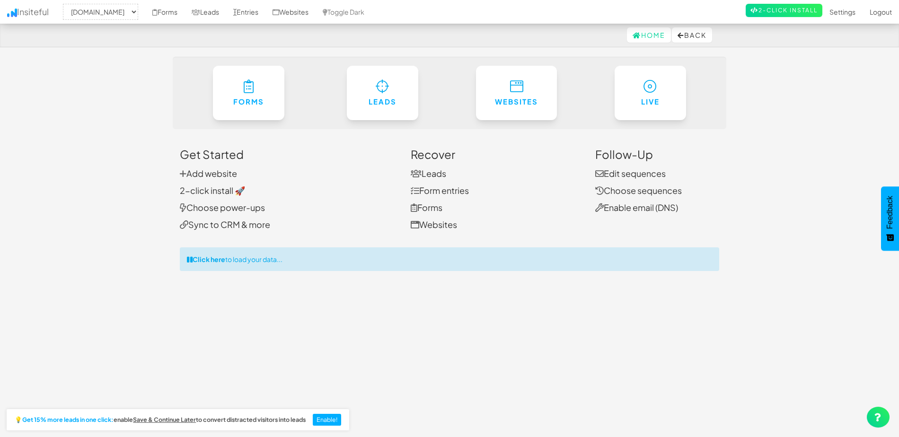
select select "2371"
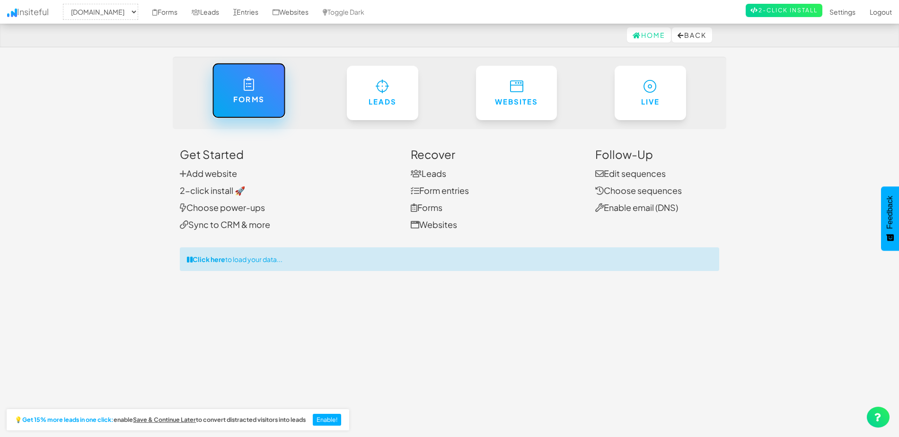
click at [239, 101] on h6 "Forms" at bounding box center [248, 100] width 35 height 8
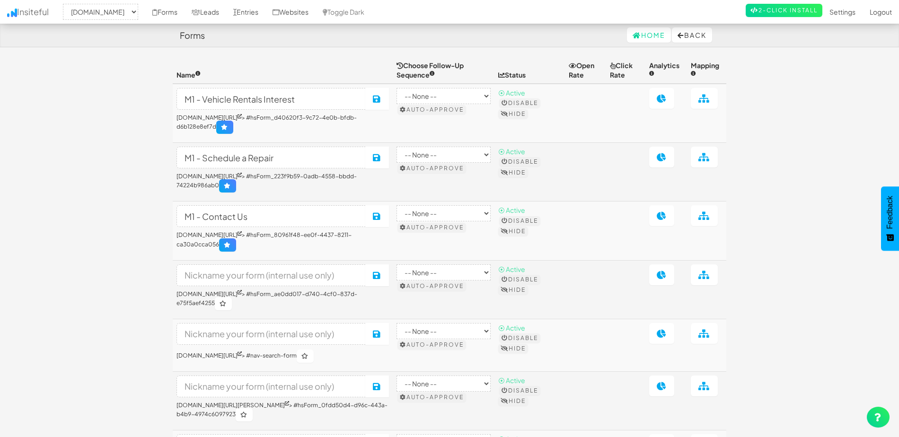
select select "2371"
drag, startPoint x: 219, startPoint y: 255, endPoint x: 175, endPoint y: 245, distance: 45.6
click at [175, 245] on td "M1 - Contact Us Save www.model1.com/about/contact-us/ > #hsForm_80961f48-ee0f-4…" at bounding box center [283, 231] width 220 height 59
copy h6 "www.model1.com/about/contact-us/ > #hsForm_80961f48-ee0f-4437-8211-ca30a0cca056"
click at [667, 220] on icon at bounding box center [662, 215] width 10 height 9
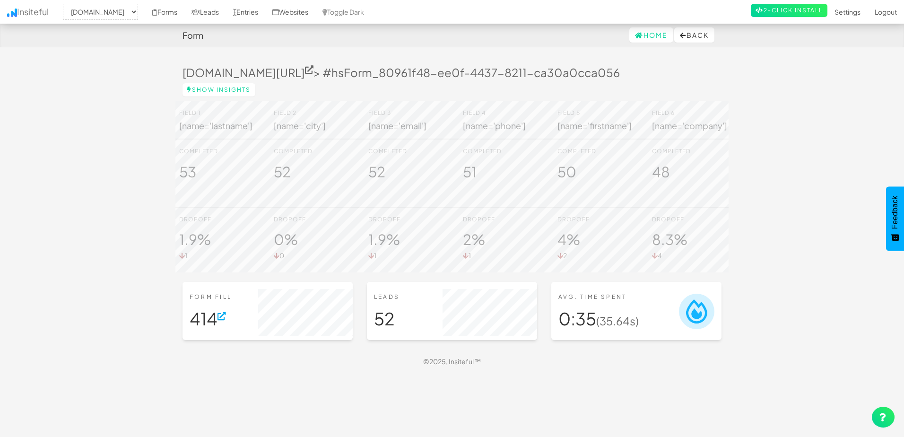
select select "2371"
drag, startPoint x: 648, startPoint y: 35, endPoint x: 642, endPoint y: 35, distance: 5.7
click at [648, 35] on link "Home" at bounding box center [652, 34] width 44 height 15
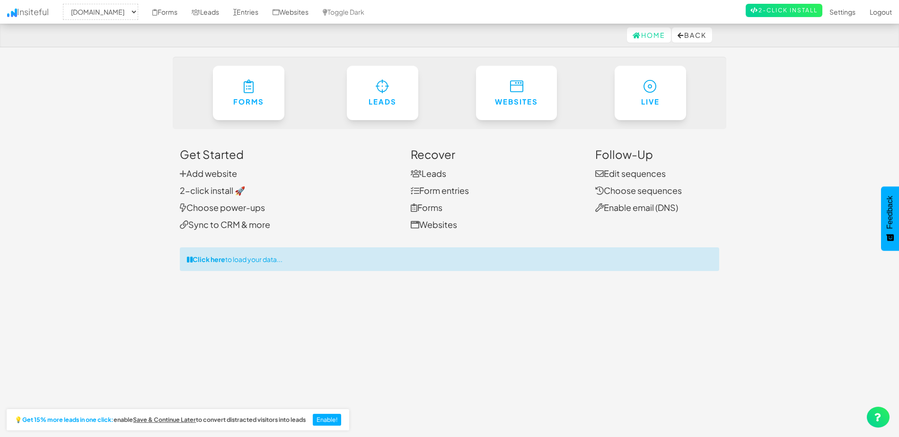
select select "2371"
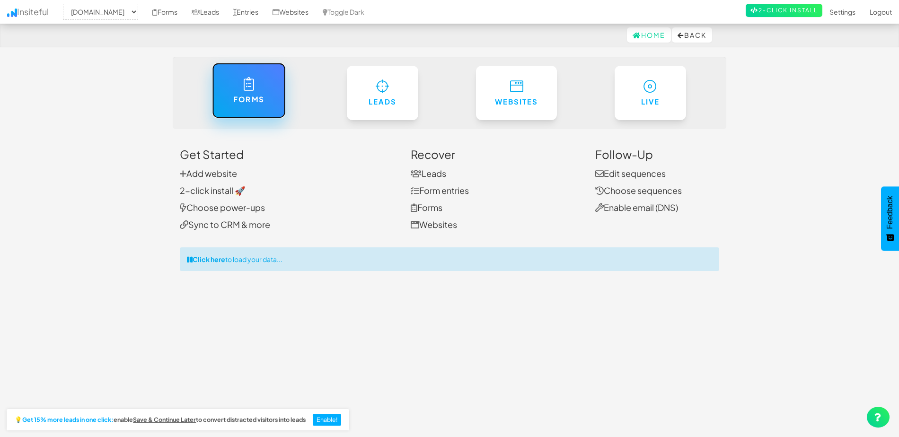
click at [253, 92] on link "Forms" at bounding box center [248, 90] width 73 height 55
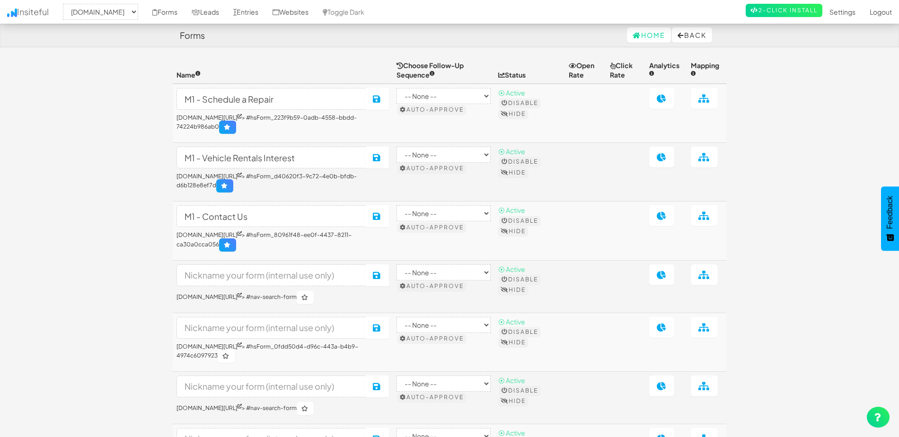
select select "2371"
click at [706, 220] on icon at bounding box center [704, 215] width 12 height 9
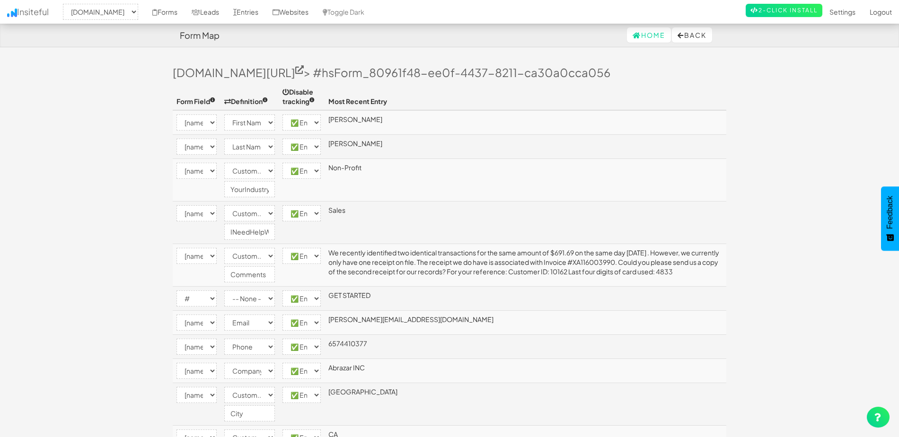
select select "2371"
select select "[name='firstname']"
select select "first-name"
select select "enabled"
select select "[name='lastname']"
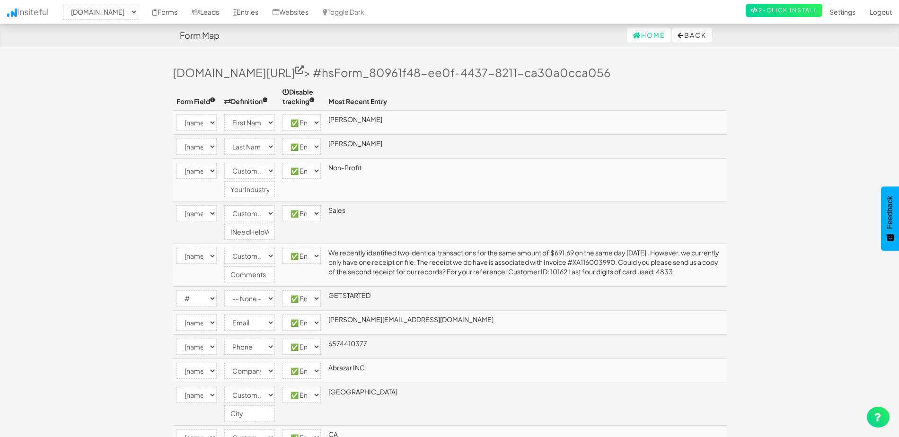
select select "last-name"
select select "enabled"
select select "[name='your_industry']"
select select "custom"
select select "enabled"
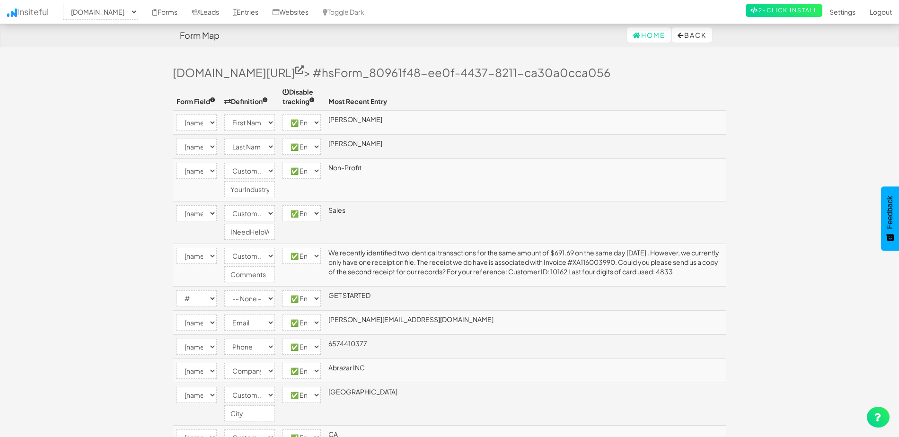
select select "[name='department']"
select select "custom"
select select "enabled"
select select "[name='mesg']"
select select "custom"
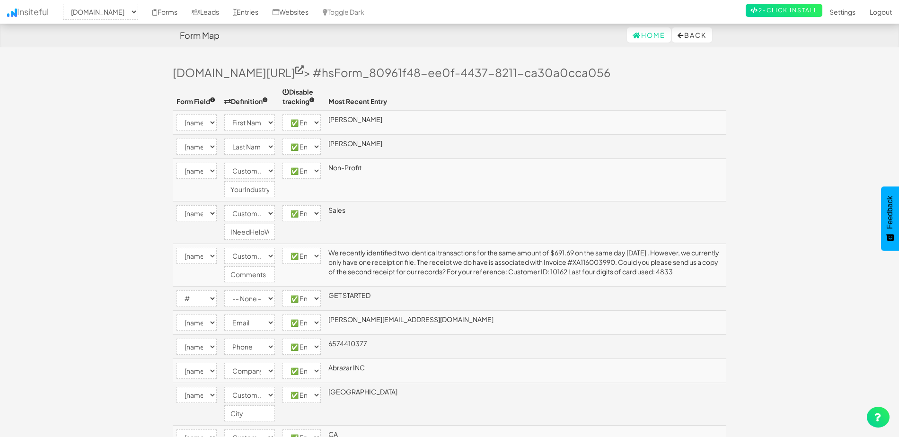
select select "enabled"
select select "#"
select select "enabled"
select select "[name='email']"
select select "email"
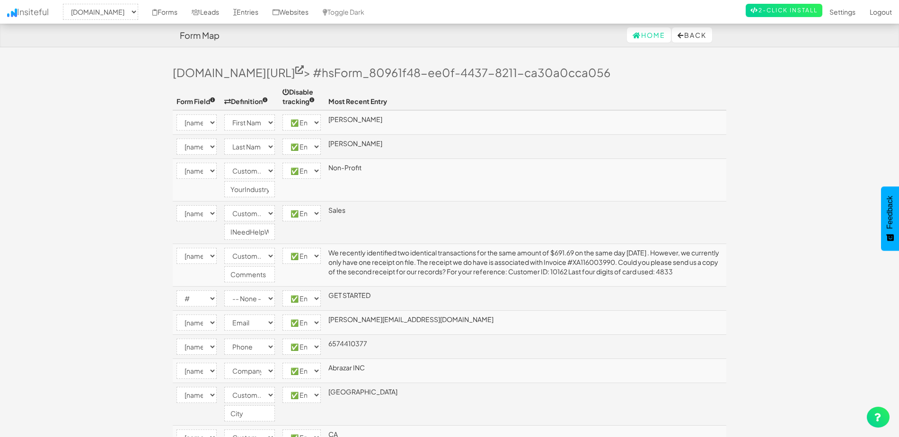
select select "enabled"
select select "[name='phone']"
select select "phone"
select select "enabled"
select select "[name='company']"
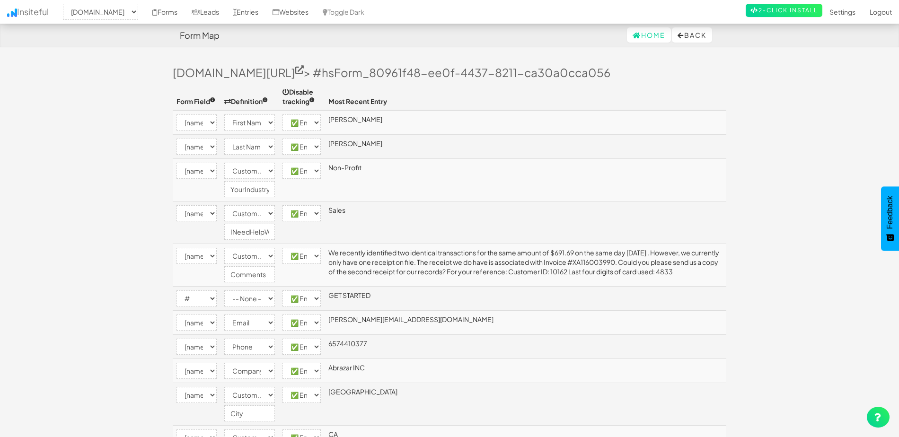
select select "company"
select select "enabled"
select select "[name='city']"
select select "custom"
select select "enabled"
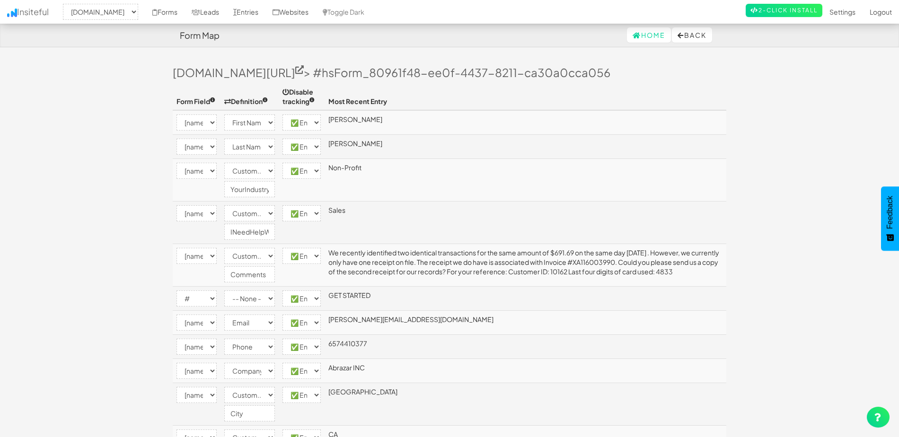
select select "[name='state']"
select select "custom"
select select "enabled"
select select "[name='price_range']"
select select "enabled"
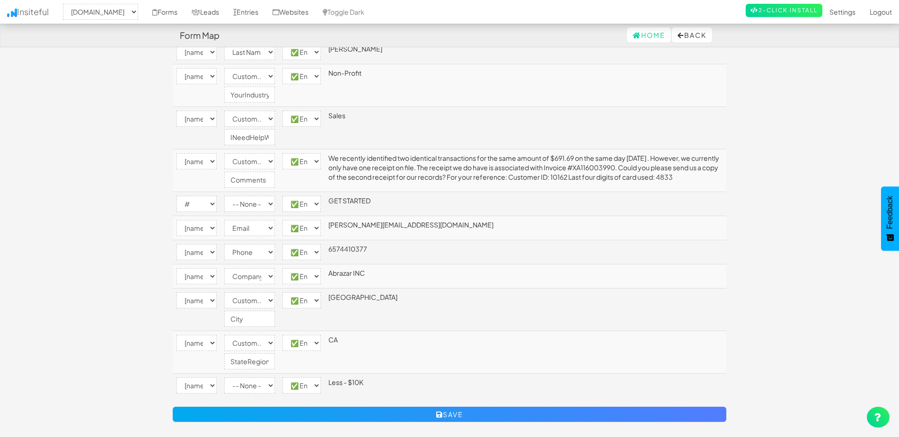
scroll to position [47, 0]
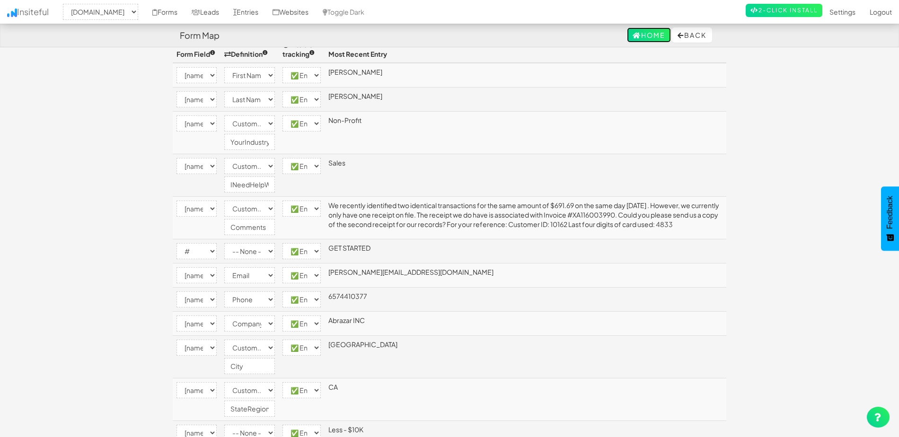
click at [646, 34] on link "Home" at bounding box center [649, 34] width 44 height 15
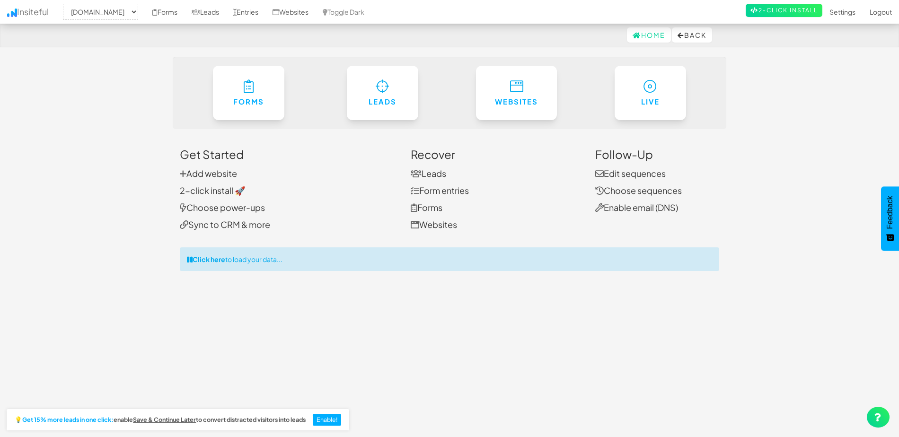
select select "2371"
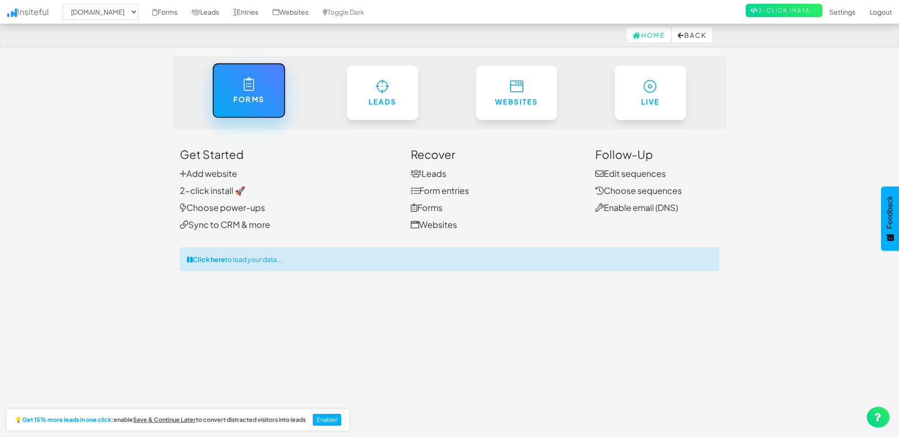
click at [241, 86] on link "Forms" at bounding box center [248, 90] width 73 height 55
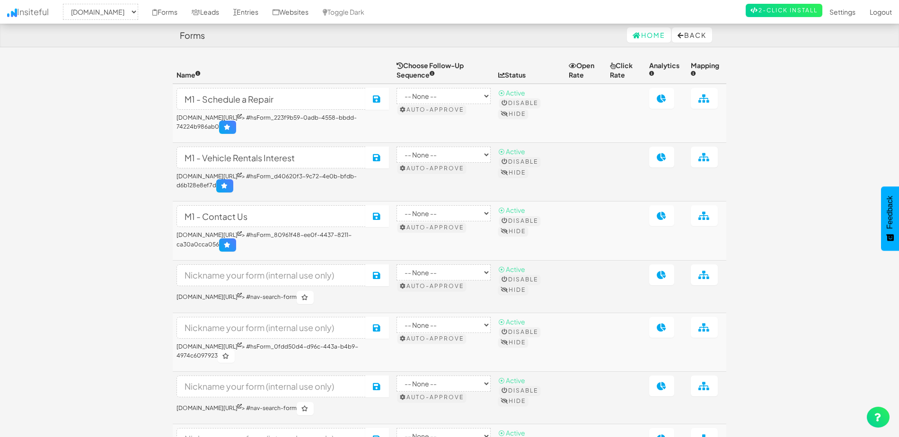
select select "2371"
click at [667, 220] on icon at bounding box center [662, 215] width 10 height 9
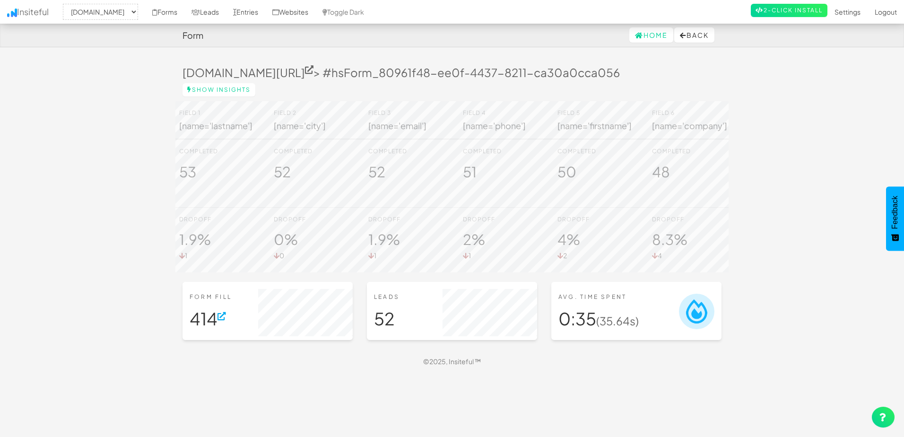
select select "2371"
